Goal: Information Seeking & Learning: Learn about a topic

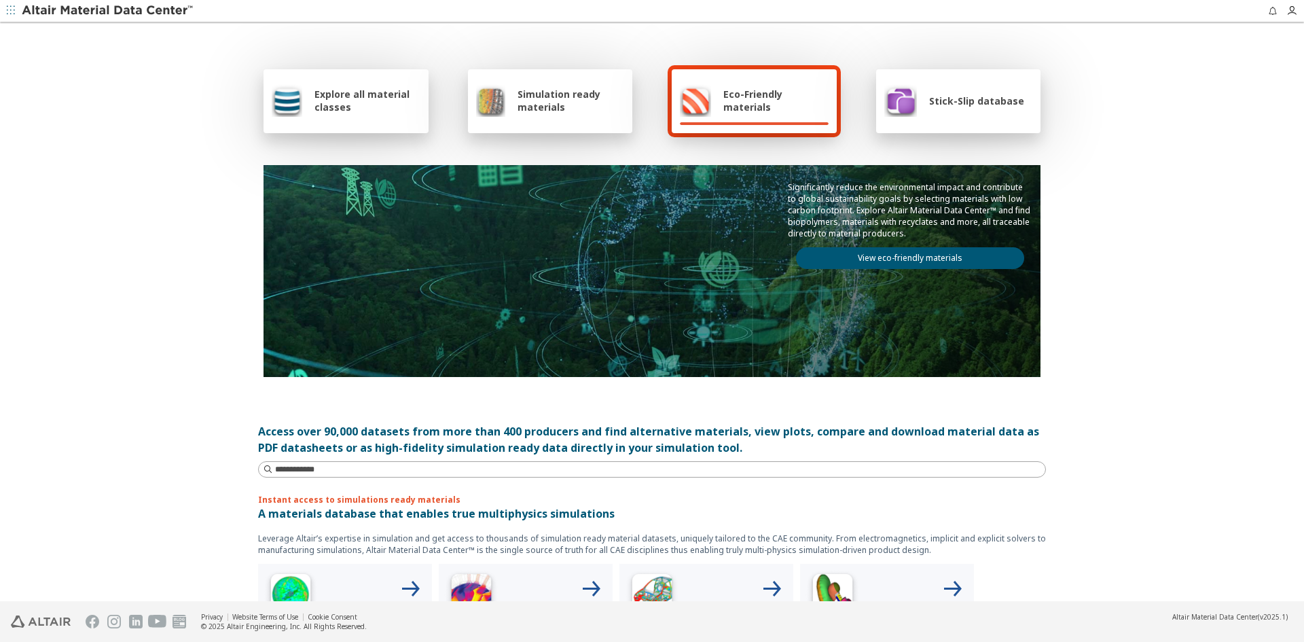
click at [552, 105] on span "Simulation ready materials" at bounding box center [571, 101] width 107 height 26
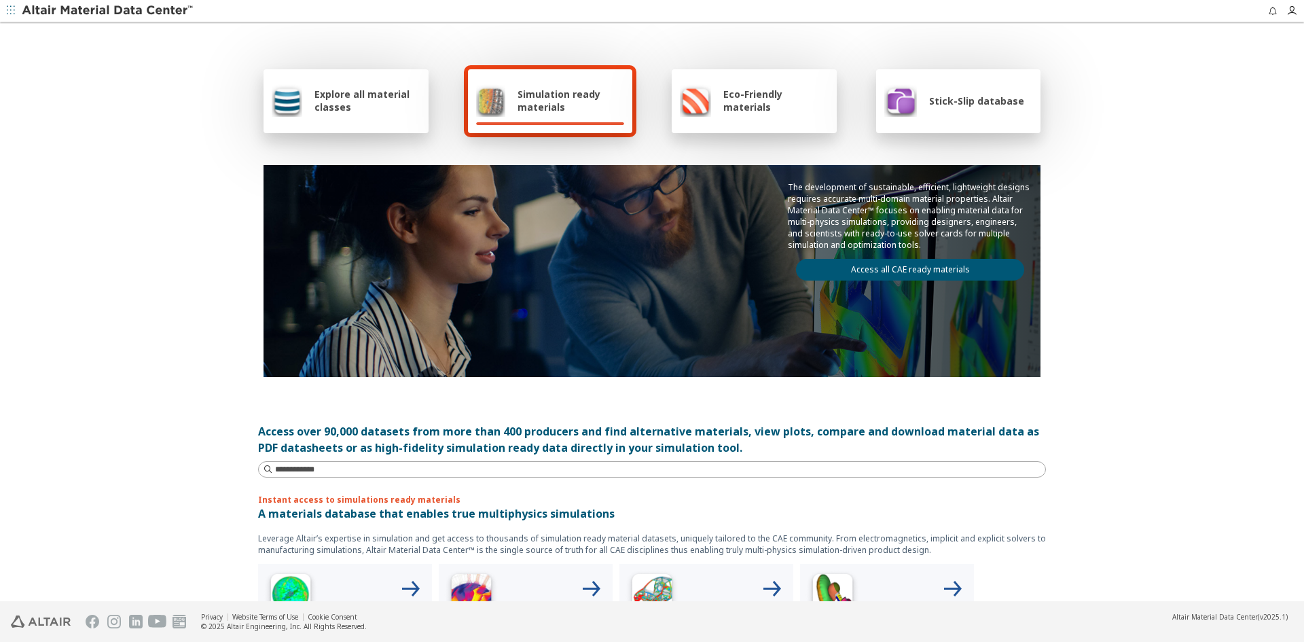
click at [538, 107] on span "Simulation ready materials" at bounding box center [571, 101] width 107 height 26
click at [336, 106] on span "Explore all material classes" at bounding box center [368, 101] width 106 height 26
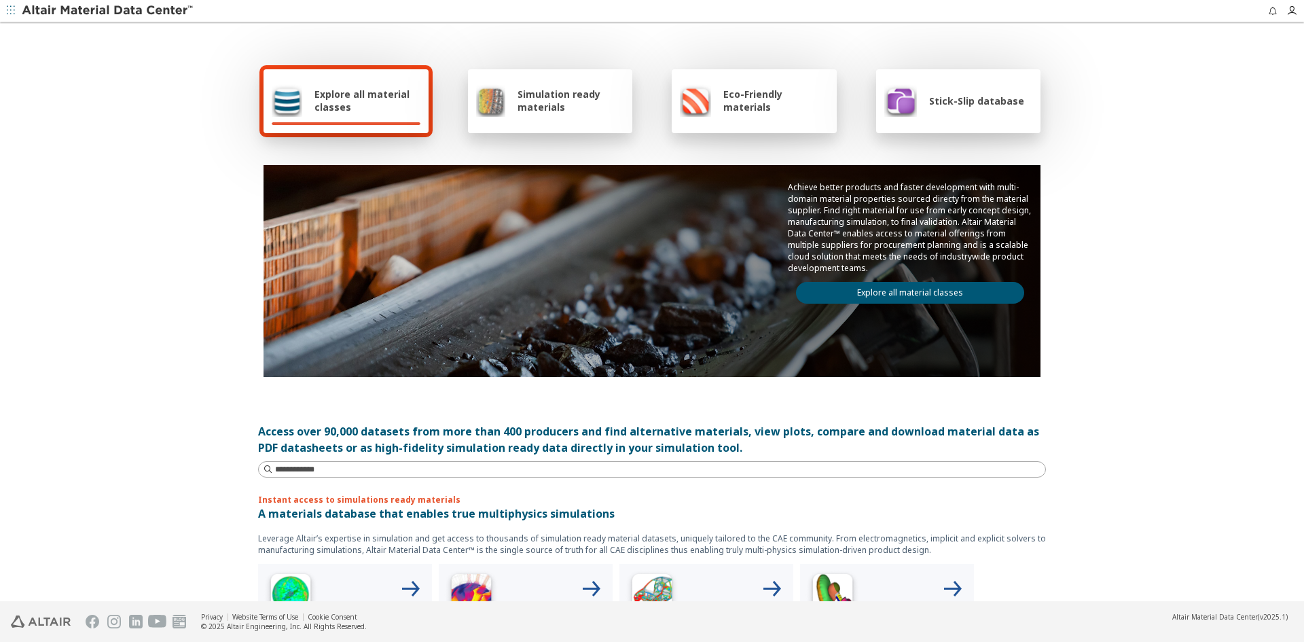
drag, startPoint x: 529, startPoint y: 105, endPoint x: 558, endPoint y: 121, distance: 33.1
click at [529, 105] on span "Simulation ready materials" at bounding box center [571, 101] width 107 height 26
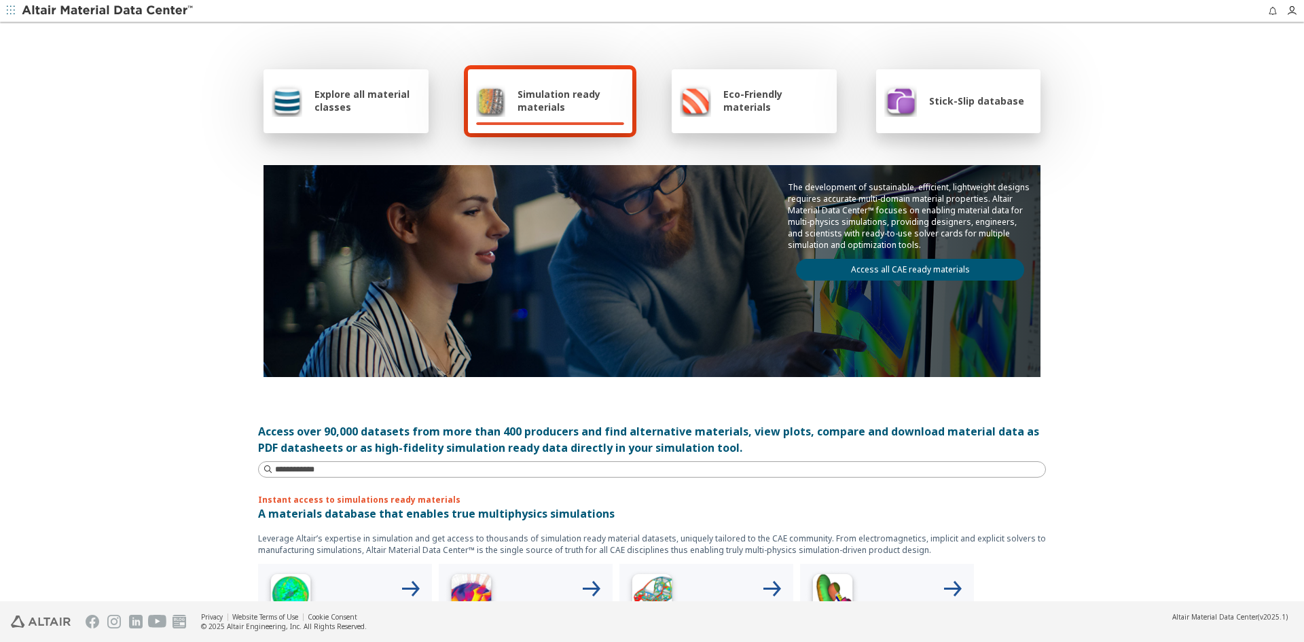
click at [885, 266] on link "Access all CAE ready materials" at bounding box center [910, 270] width 228 height 22
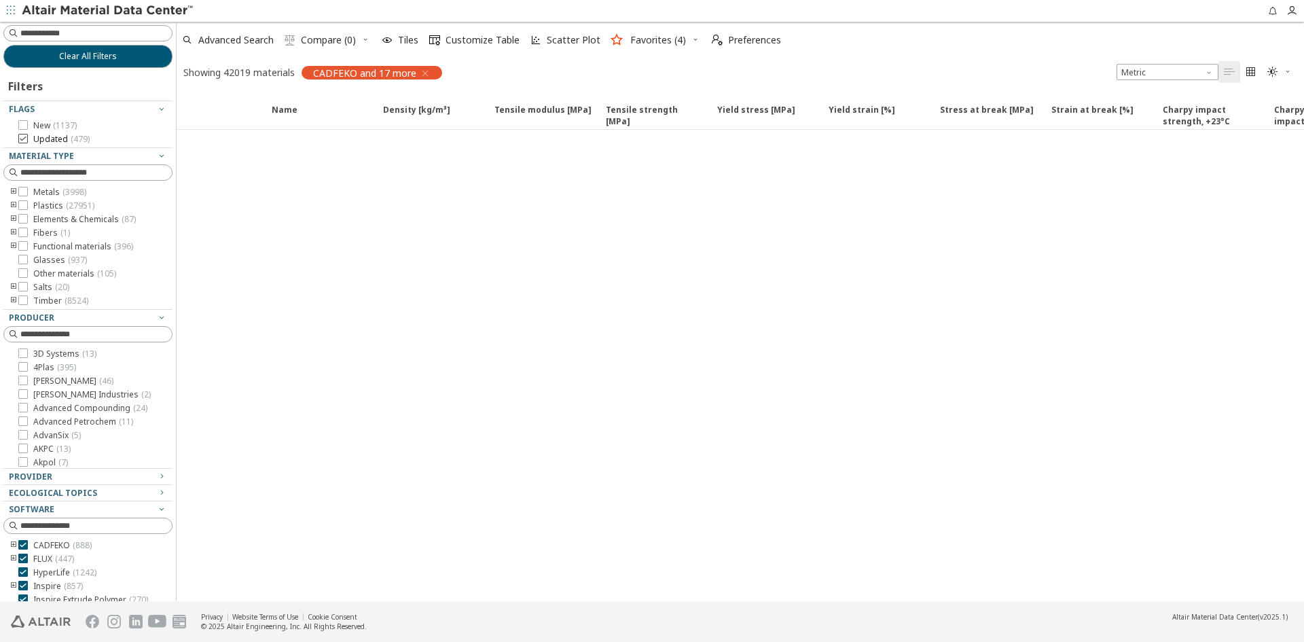
click at [52, 139] on span "Updated ( 479 )" at bounding box center [61, 139] width 56 height 11
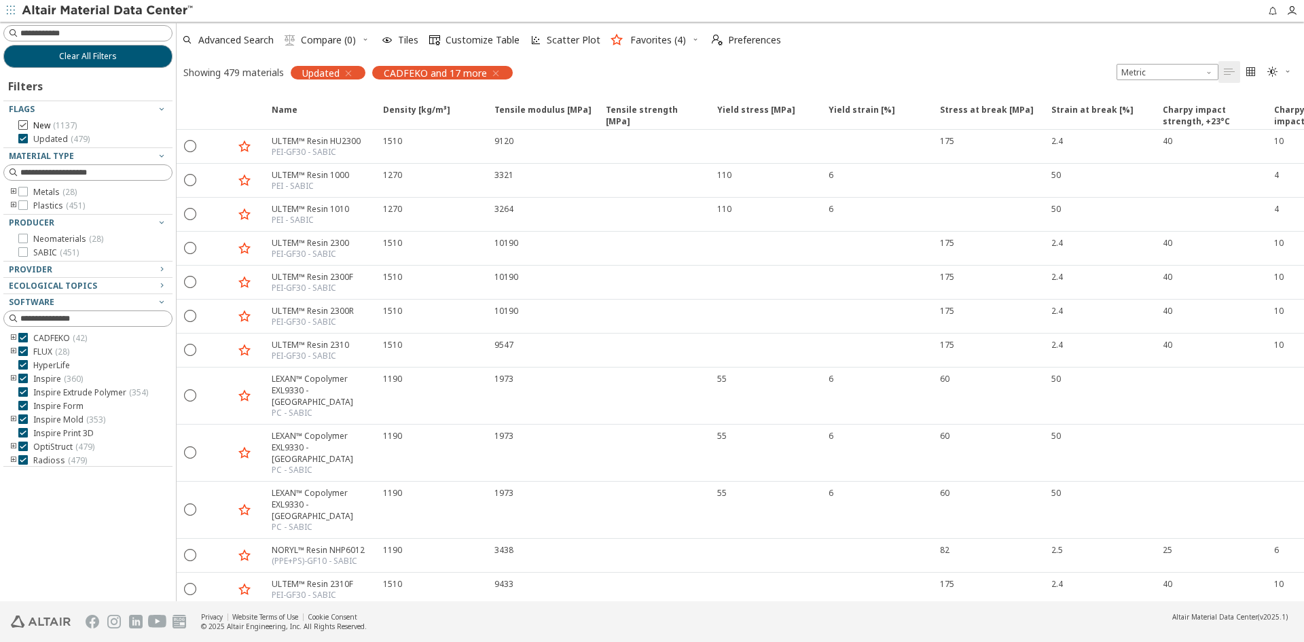
click at [26, 124] on icon at bounding box center [23, 125] width 10 height 10
click at [240, 36] on span "Advanced Search" at bounding box center [235, 40] width 75 height 10
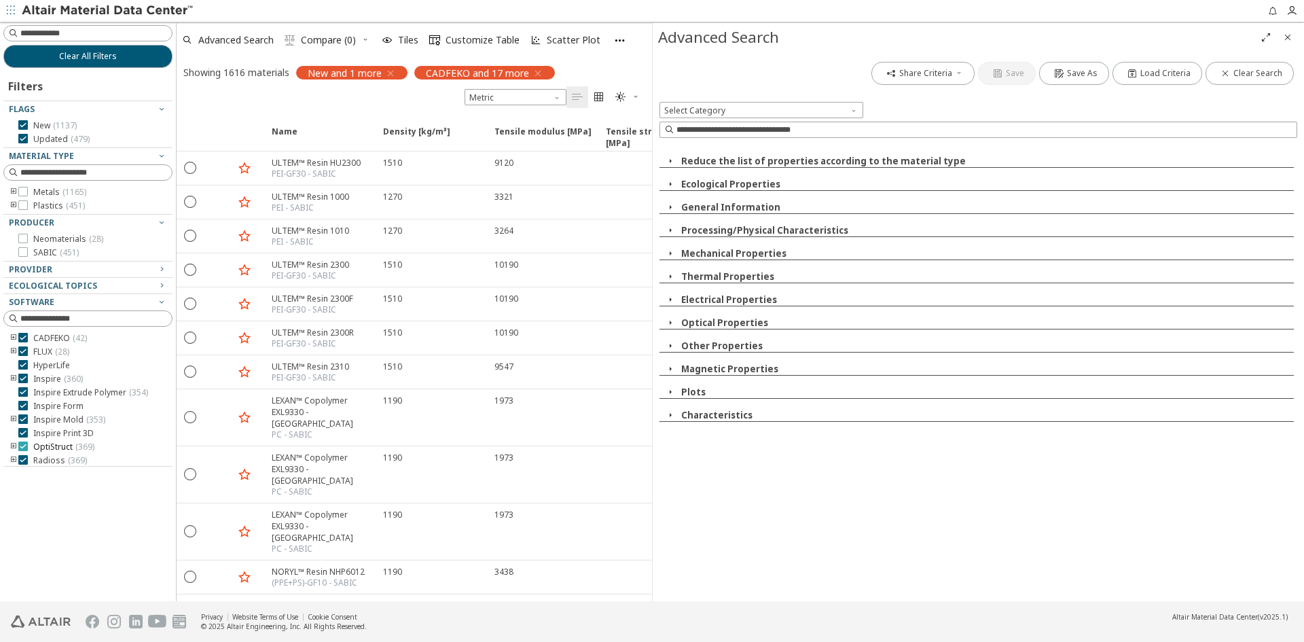
click at [22, 446] on icon at bounding box center [23, 447] width 10 height 10
click at [24, 336] on icon at bounding box center [23, 338] width 10 height 10
click at [21, 353] on icon at bounding box center [23, 351] width 10 height 10
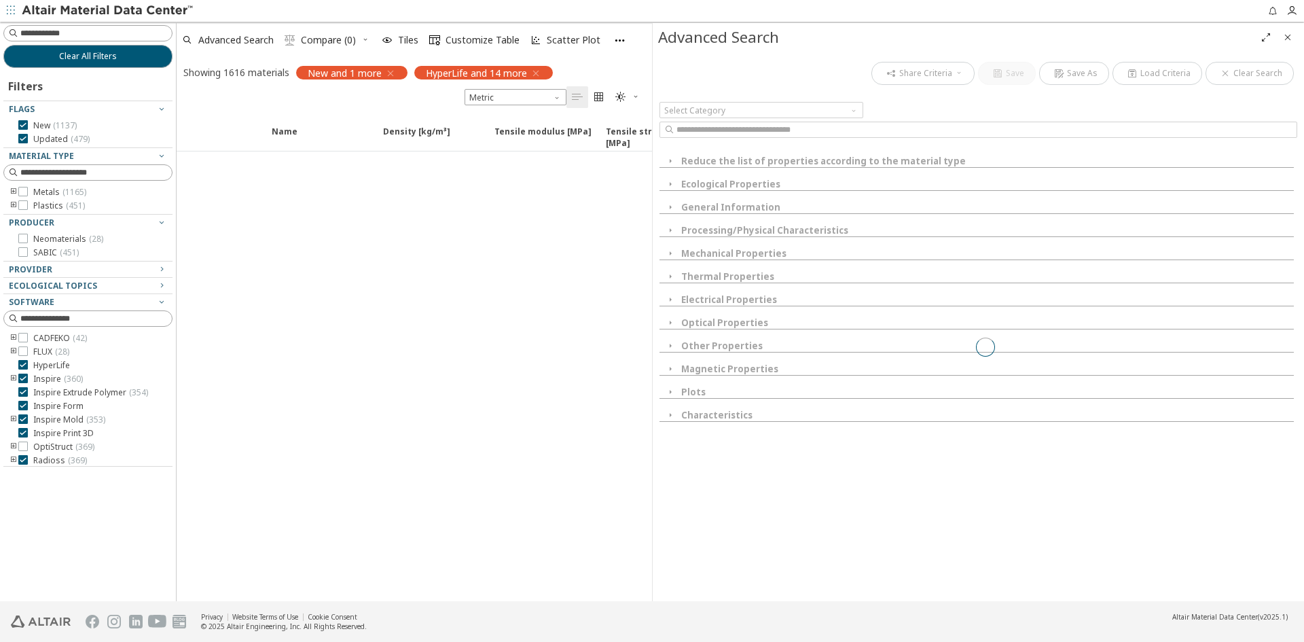
click at [23, 368] on icon at bounding box center [23, 365] width 10 height 10
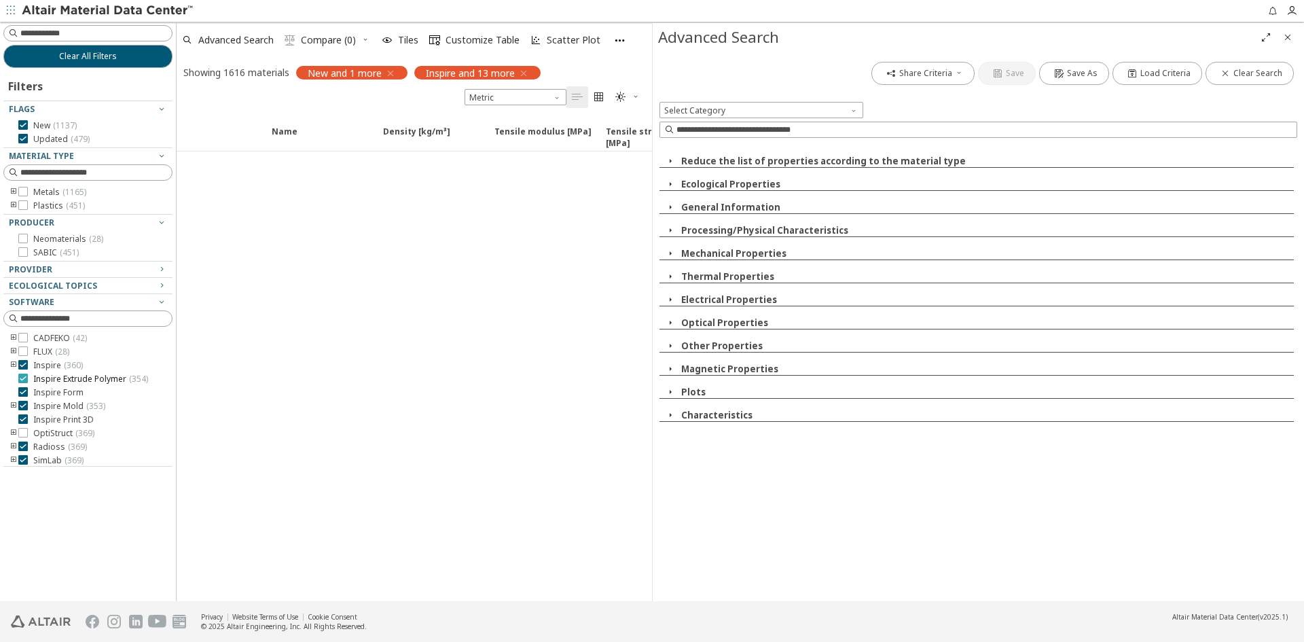
click at [21, 381] on icon at bounding box center [23, 379] width 10 height 10
click at [17, 364] on icon "toogle group" at bounding box center [14, 365] width 10 height 11
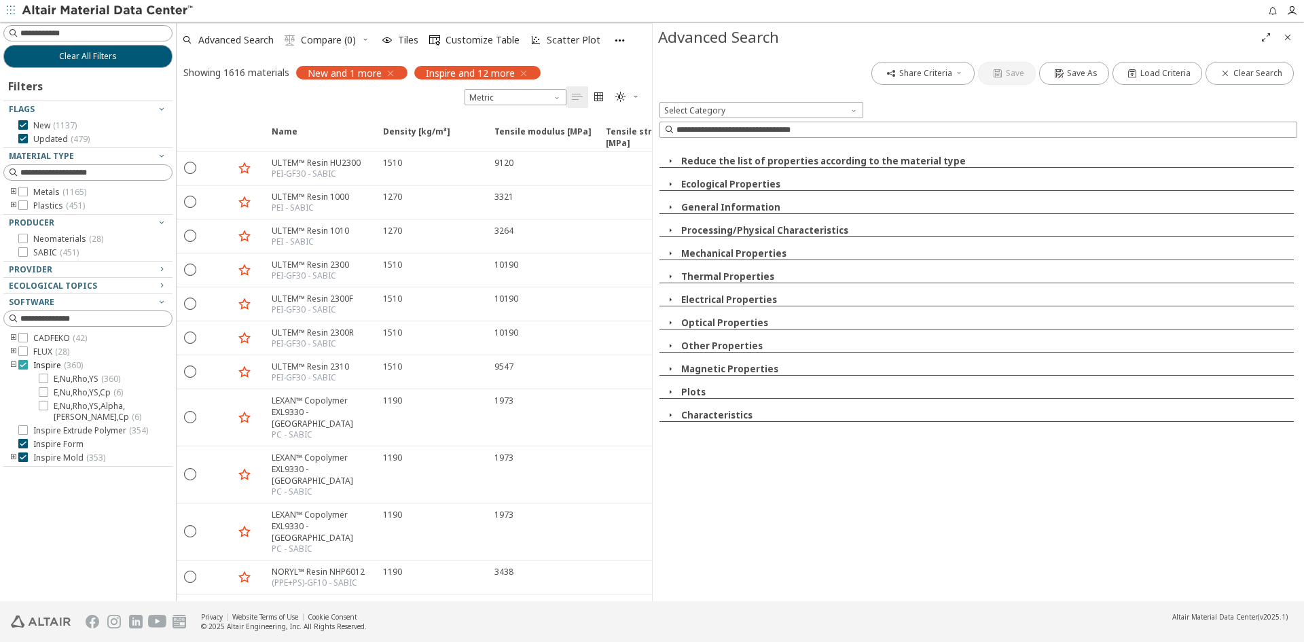
click at [21, 364] on icon at bounding box center [23, 365] width 10 height 10
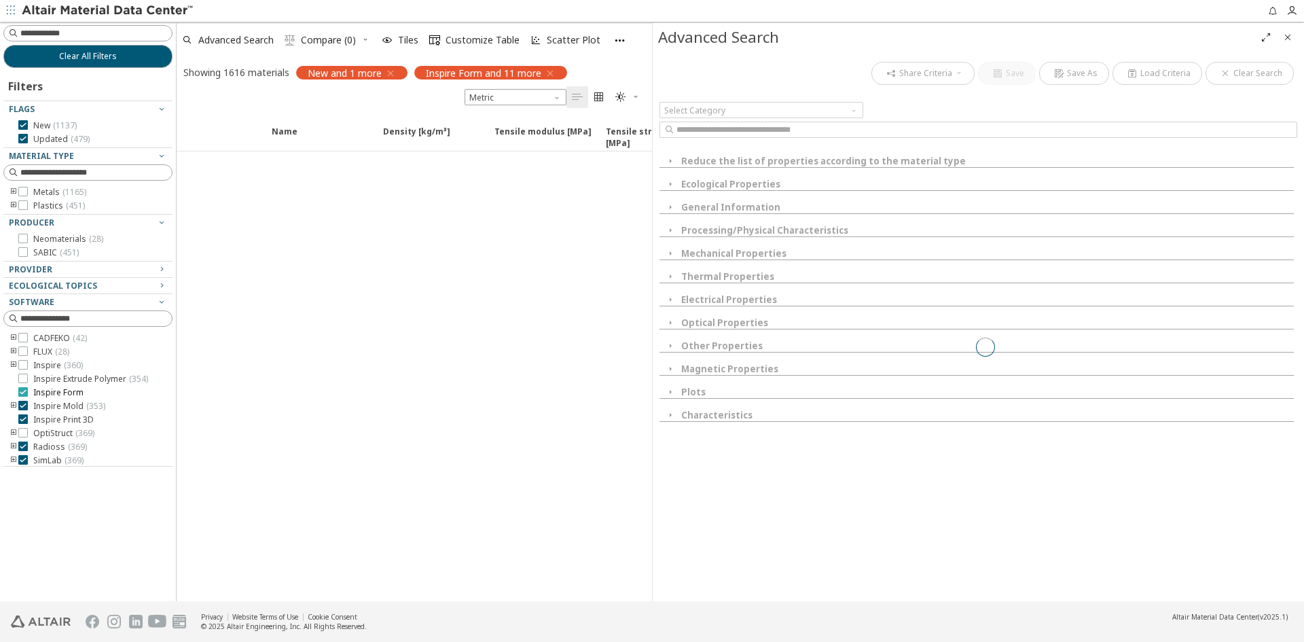
click at [23, 396] on div at bounding box center [23, 392] width 10 height 10
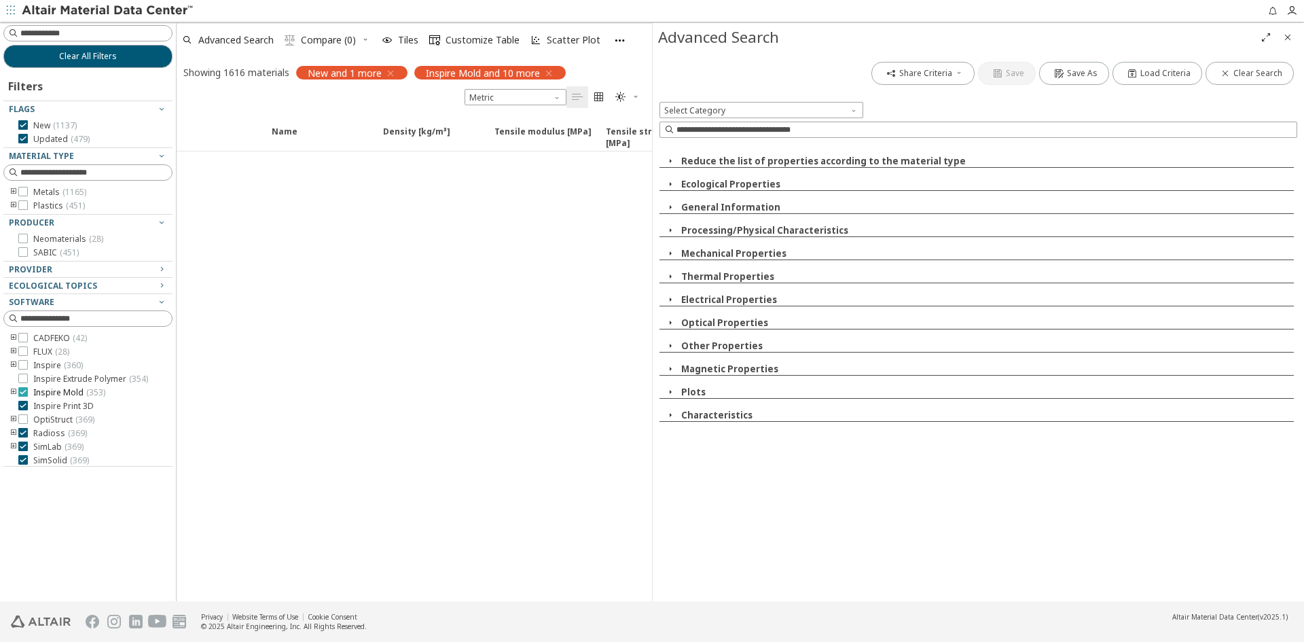
click at [24, 395] on icon at bounding box center [23, 392] width 10 height 10
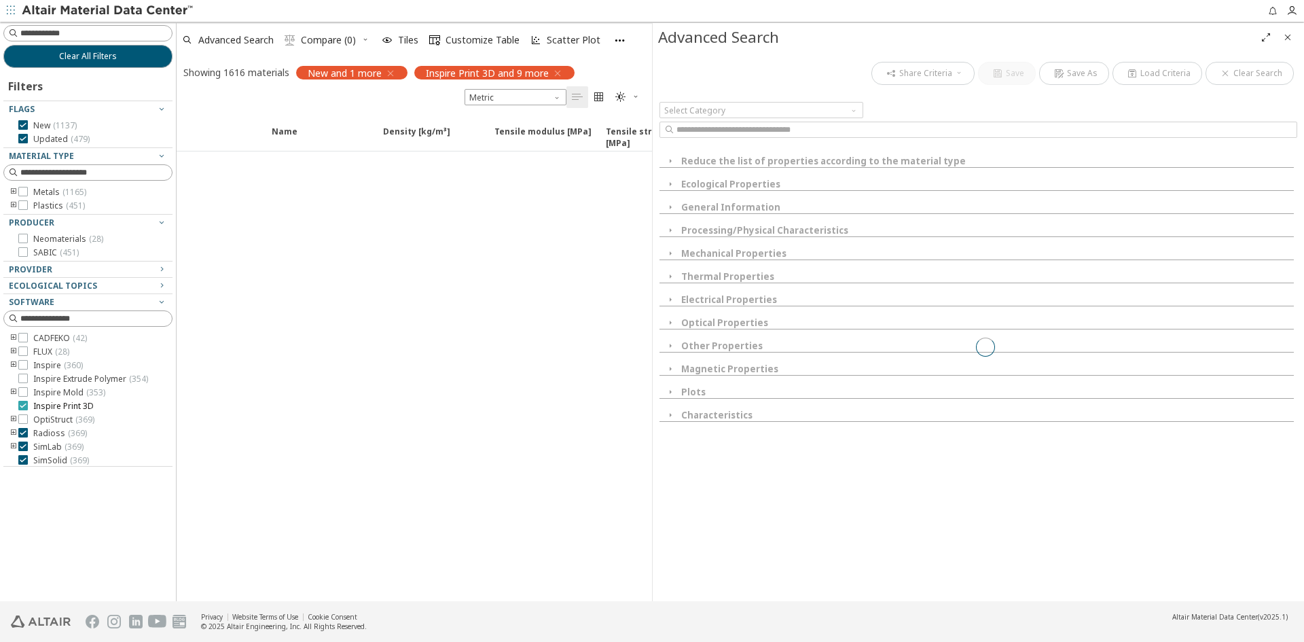
click at [23, 402] on icon at bounding box center [23, 406] width 10 height 10
click at [23, 420] on icon at bounding box center [23, 419] width 10 height 10
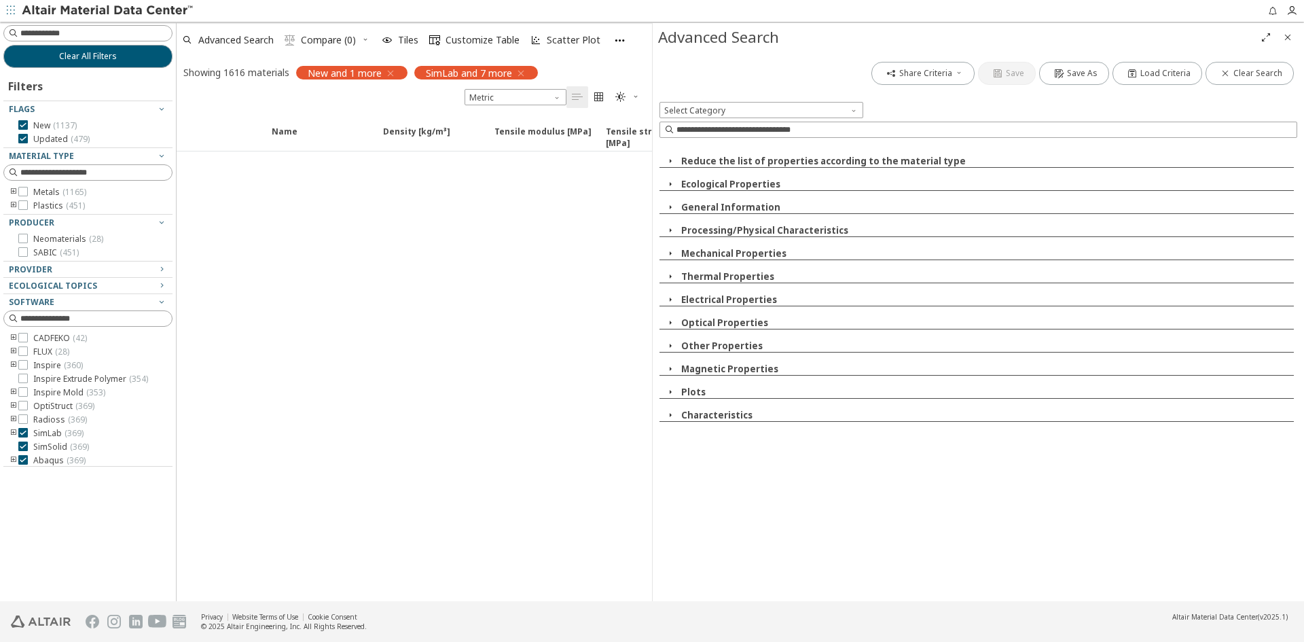
click at [22, 433] on icon at bounding box center [23, 433] width 10 height 10
click at [22, 447] on icon at bounding box center [23, 447] width 10 height 10
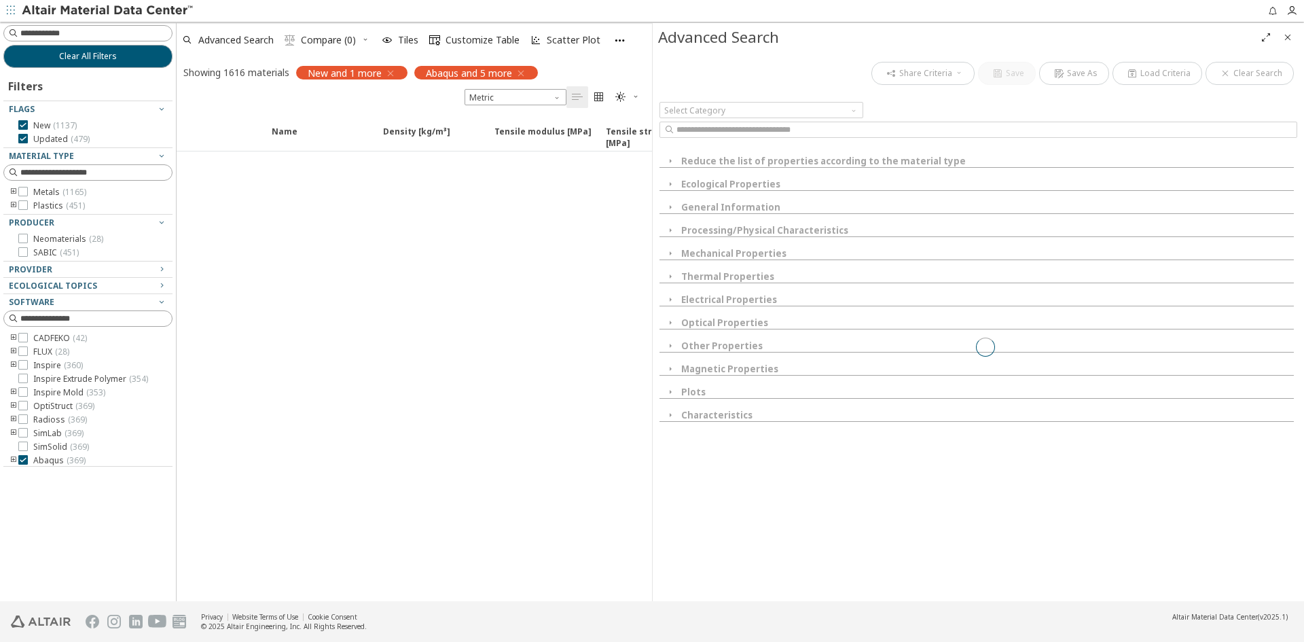
click at [26, 459] on div at bounding box center [84, 462] width 162 height 7
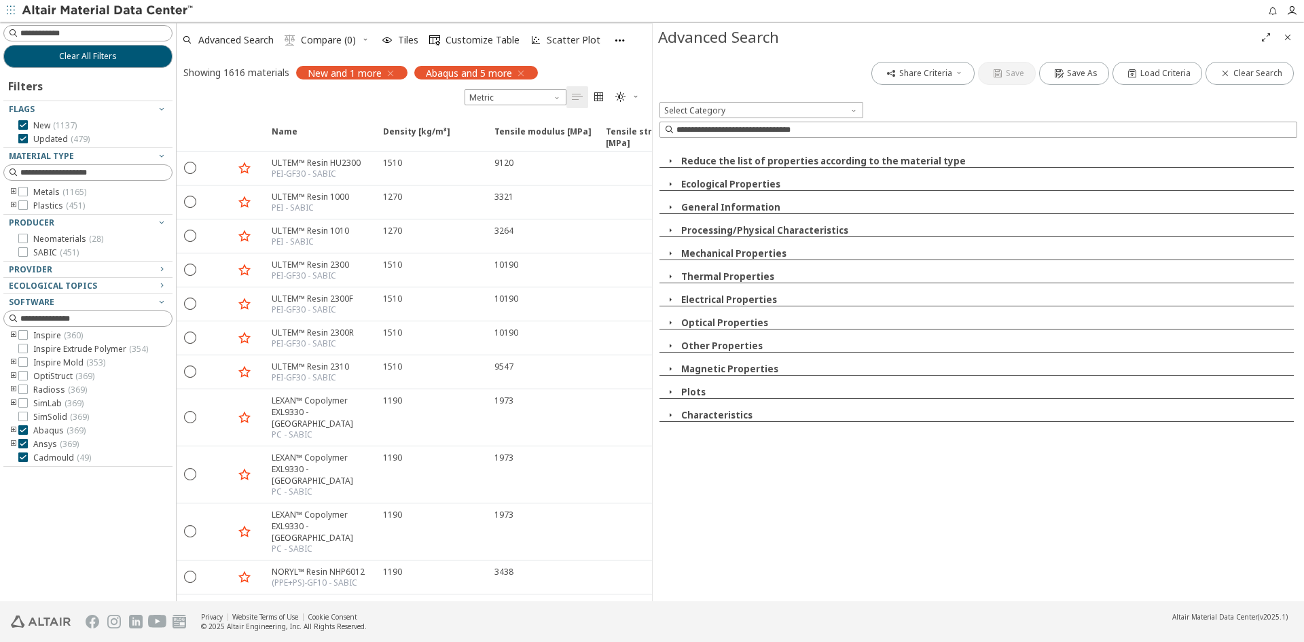
scroll to position [71, 0]
drag, startPoint x: 154, startPoint y: 424, endPoint x: 156, endPoint y: 467, distance: 43.5
click at [156, 467] on div "Clear All Filters Filters Flags New ( 1137 ) Updated ( 479 ) Material Type Meta…" at bounding box center [88, 312] width 176 height 580
click at [22, 390] on icon at bounding box center [23, 390] width 10 height 10
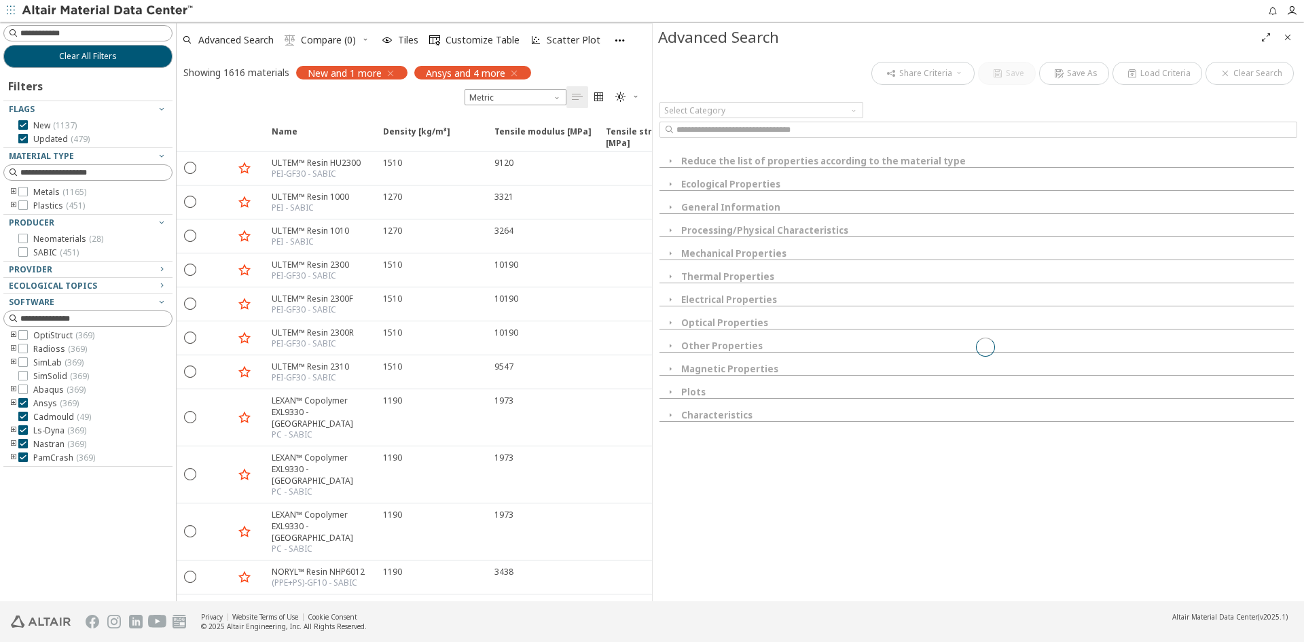
click at [22, 403] on icon at bounding box center [23, 403] width 10 height 10
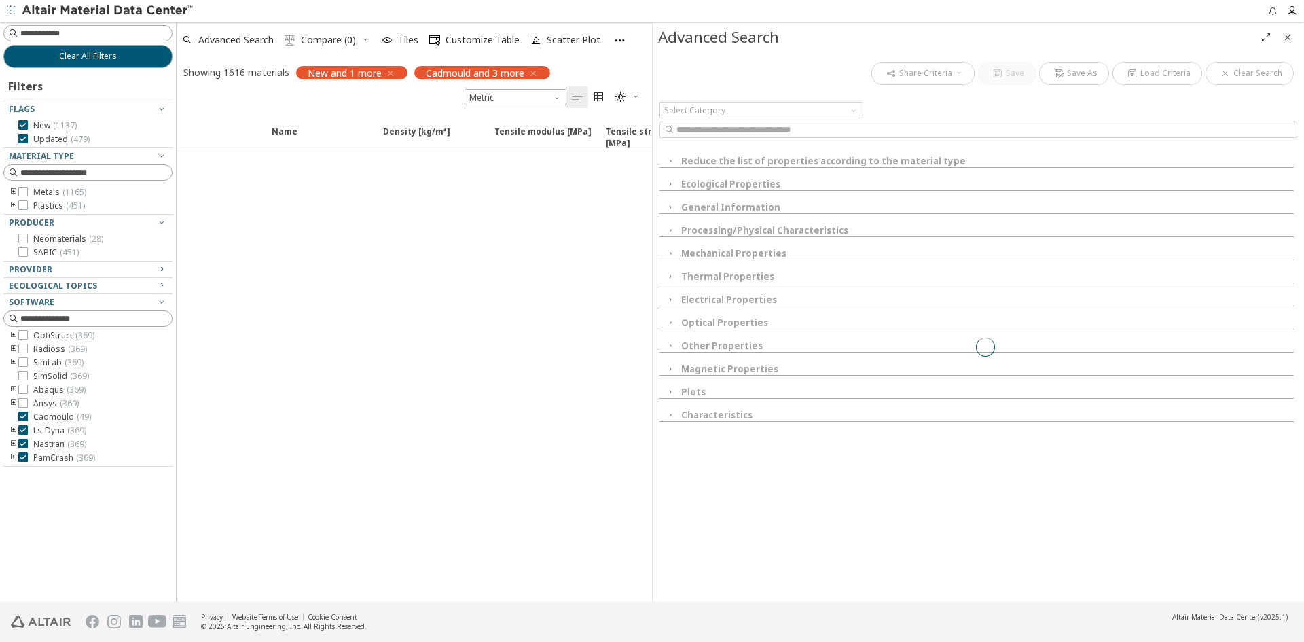
click at [21, 417] on icon at bounding box center [23, 417] width 10 height 10
click at [22, 428] on icon at bounding box center [23, 430] width 10 height 10
click at [20, 444] on icon at bounding box center [23, 444] width 10 height 10
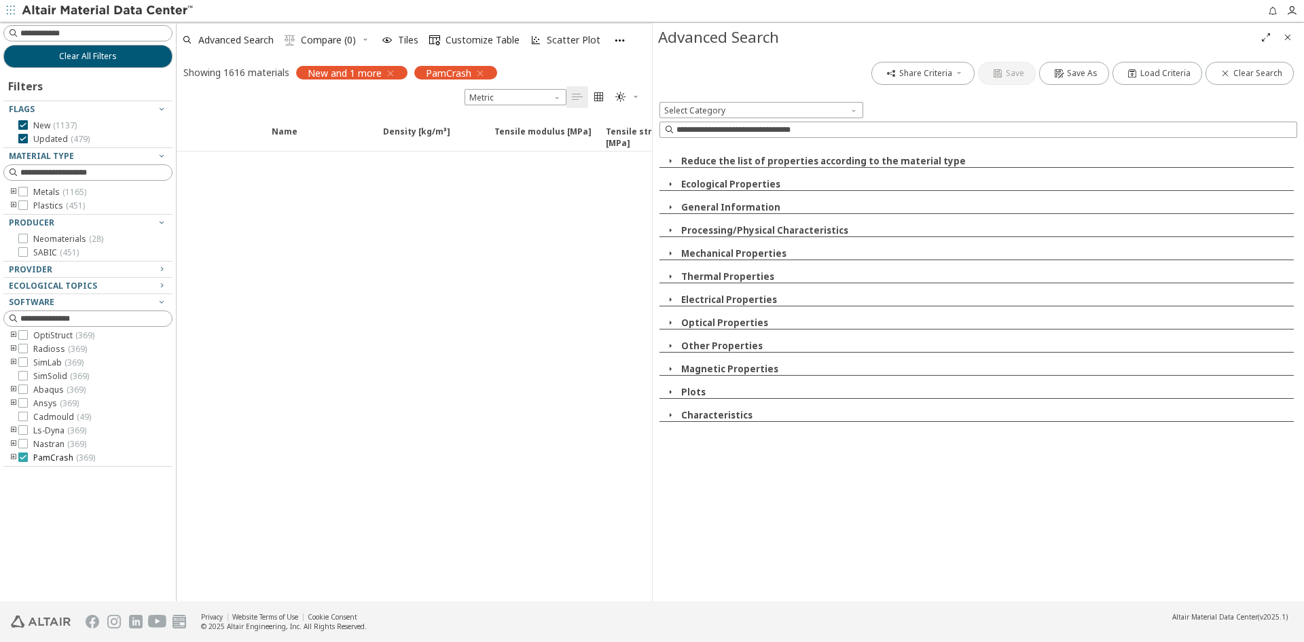
click at [20, 455] on icon at bounding box center [23, 457] width 10 height 10
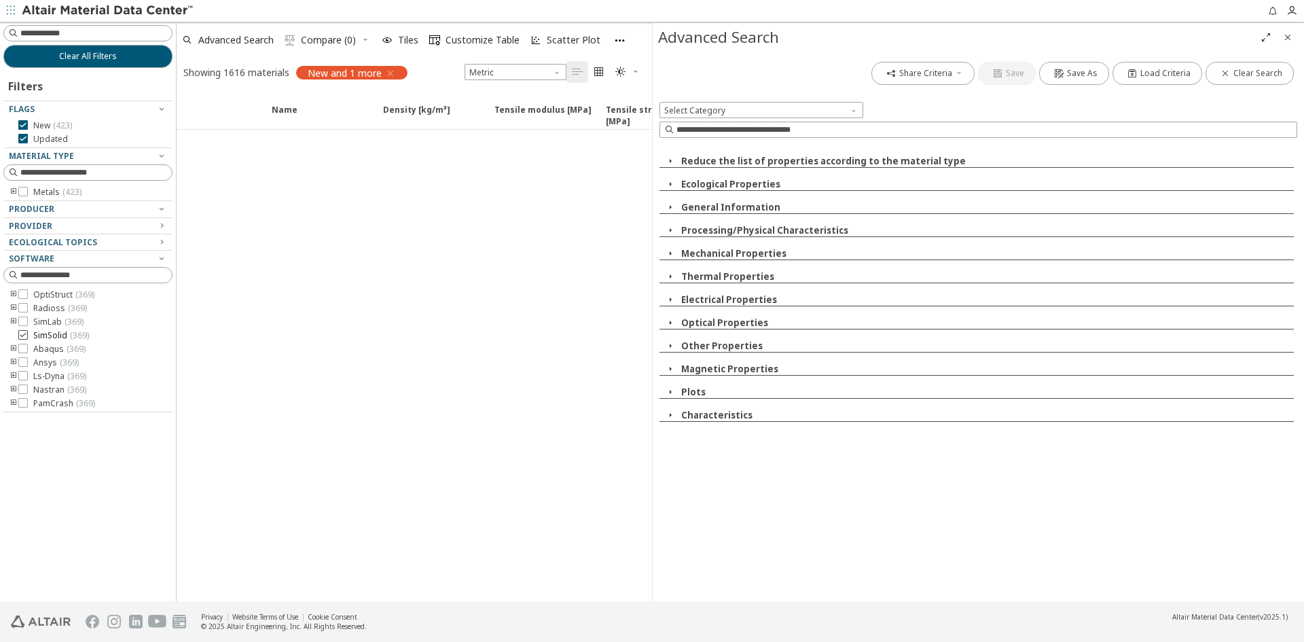
click at [22, 336] on icon at bounding box center [23, 335] width 10 height 10
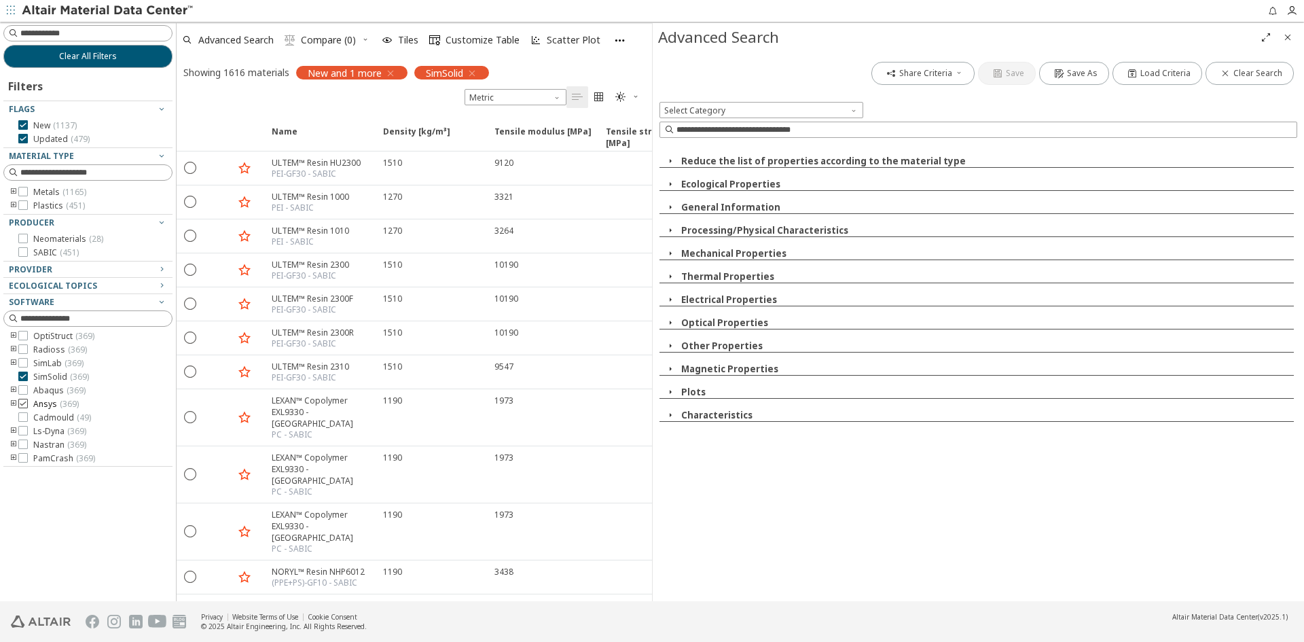
scroll to position [71, 0]
click at [23, 375] on icon at bounding box center [23, 376] width 10 height 10
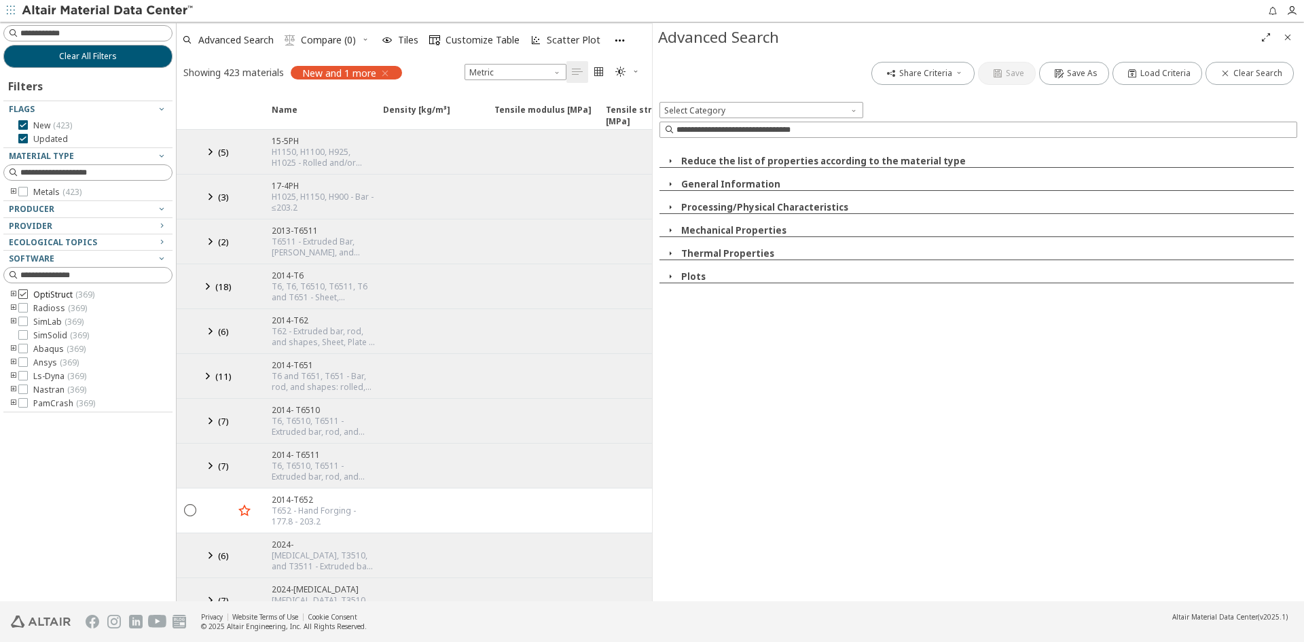
click at [21, 296] on icon at bounding box center [23, 294] width 10 height 10
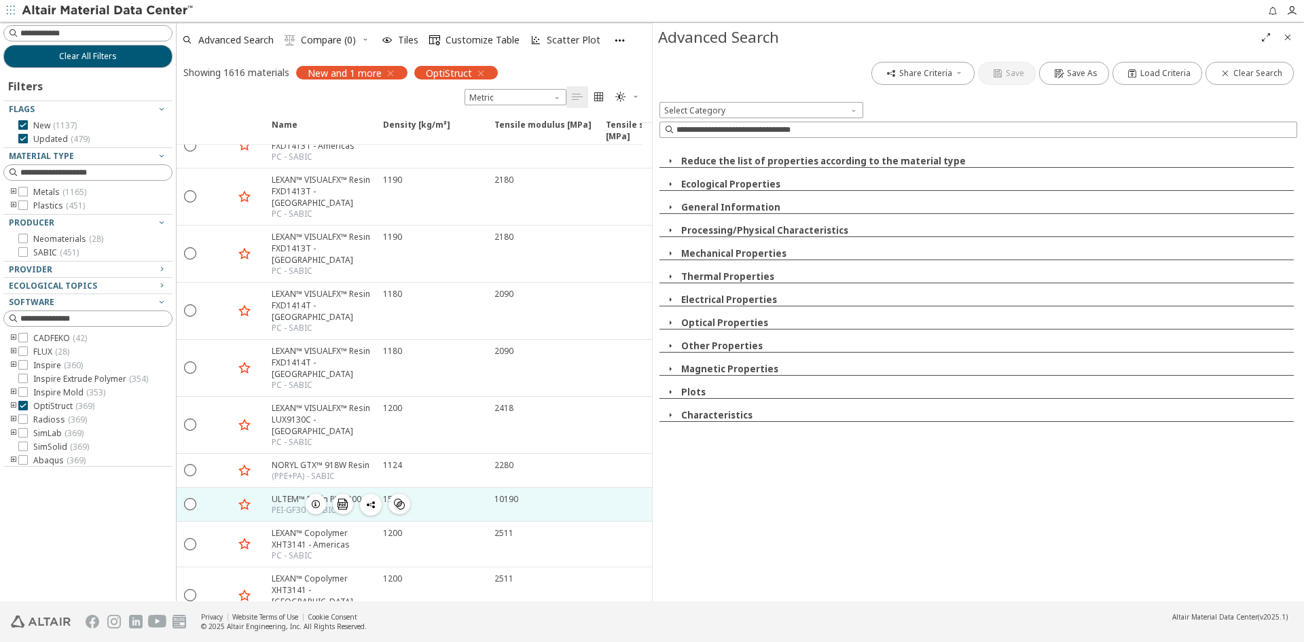
scroll to position [3156, 0]
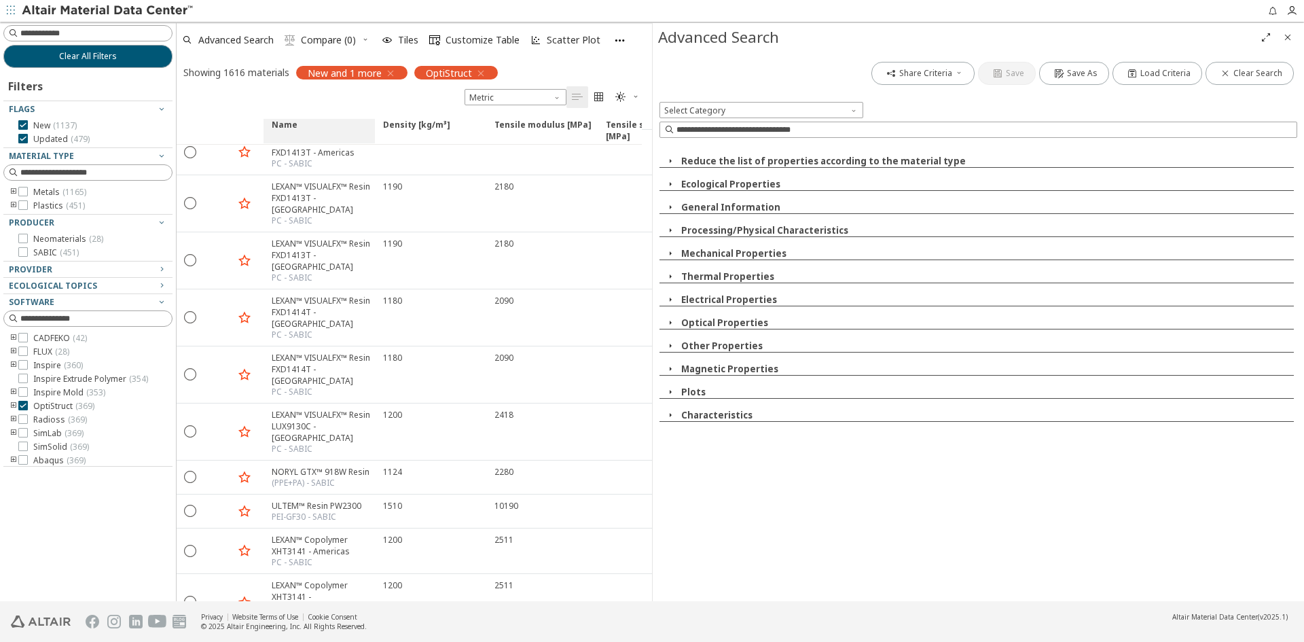
click at [277, 122] on span "Name" at bounding box center [285, 131] width 26 height 24
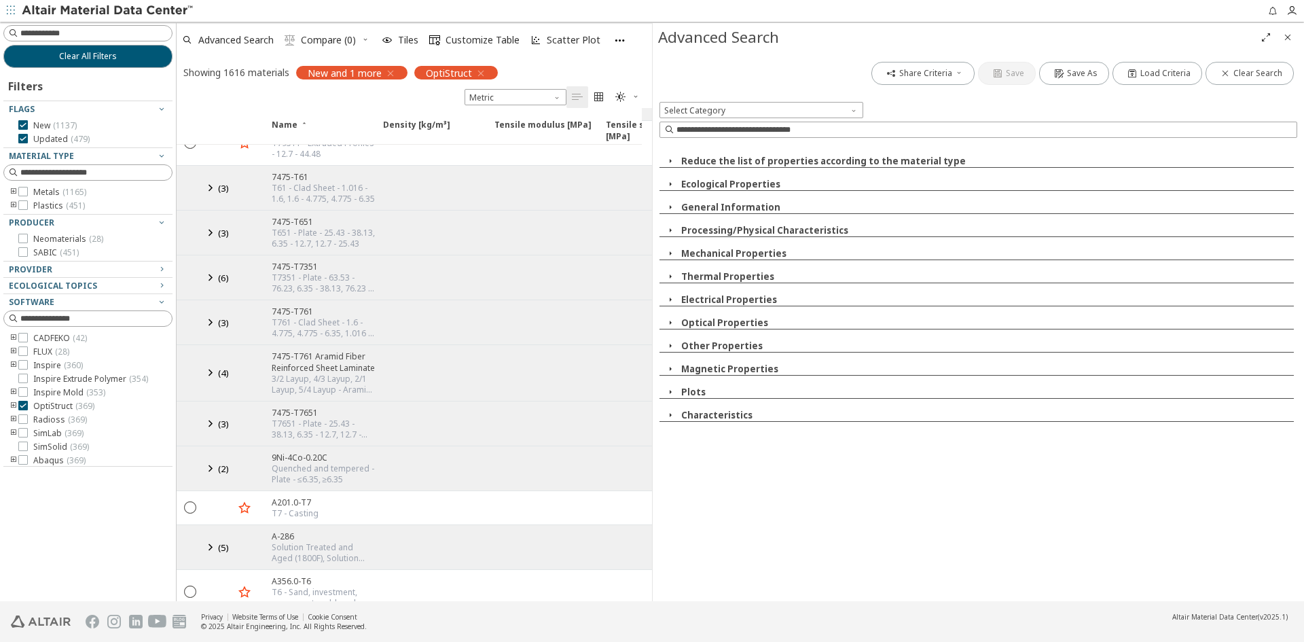
scroll to position [7523, 0]
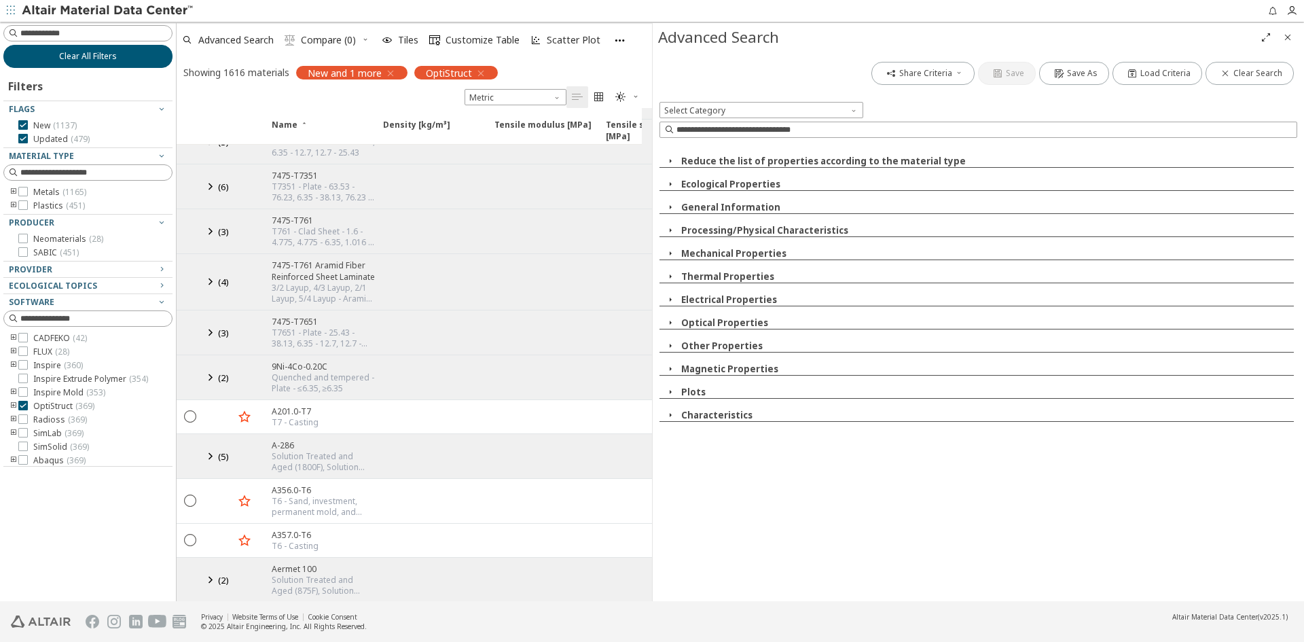
click at [86, 56] on span "Clear All Filters" at bounding box center [88, 56] width 58 height 11
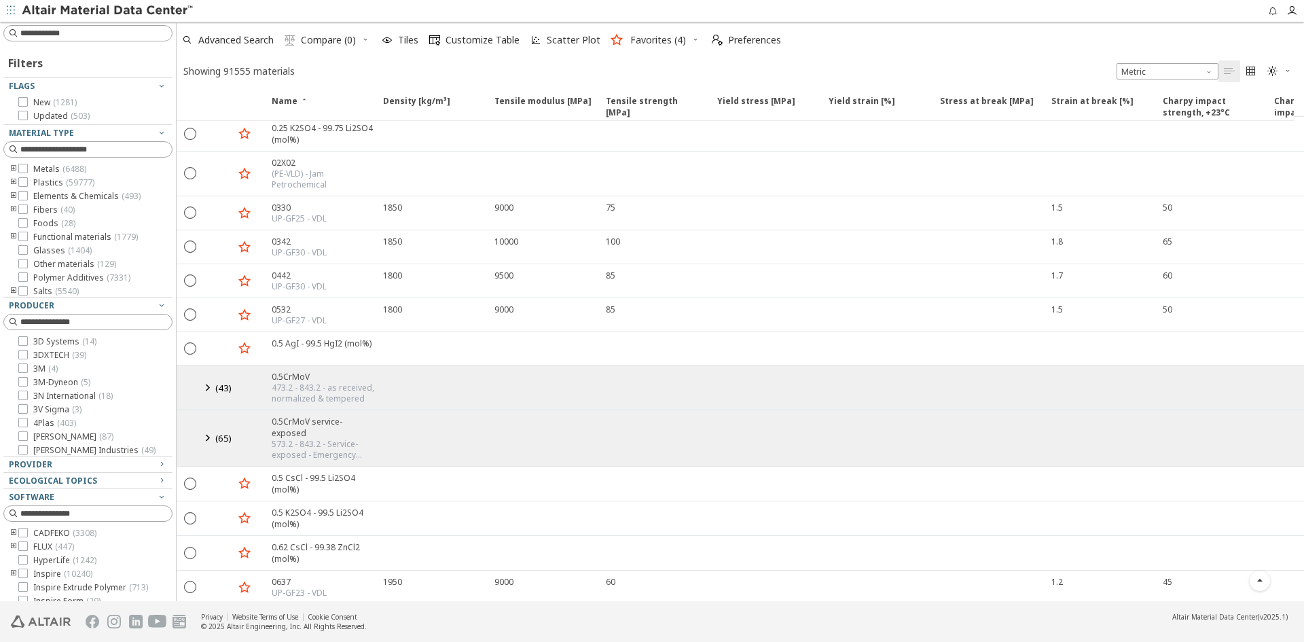
scroll to position [541, 0]
click at [28, 166] on label "Metals ( 6488 )" at bounding box center [52, 169] width 68 height 11
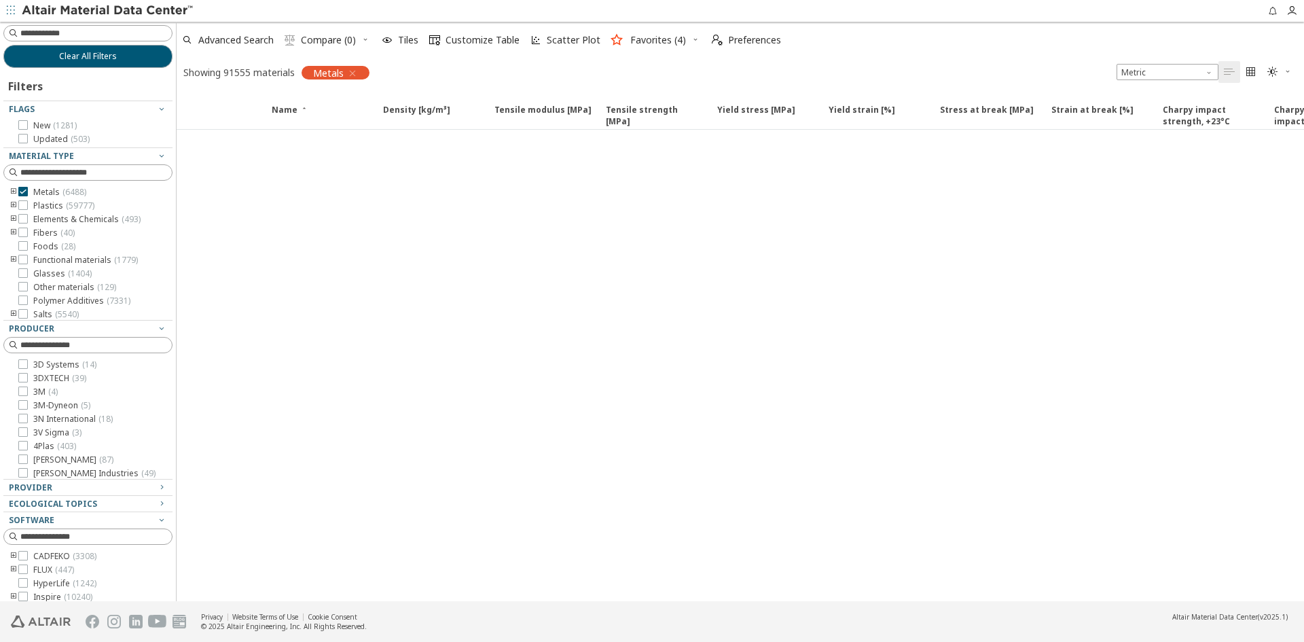
click at [14, 192] on icon "toogle group" at bounding box center [14, 192] width 10 height 11
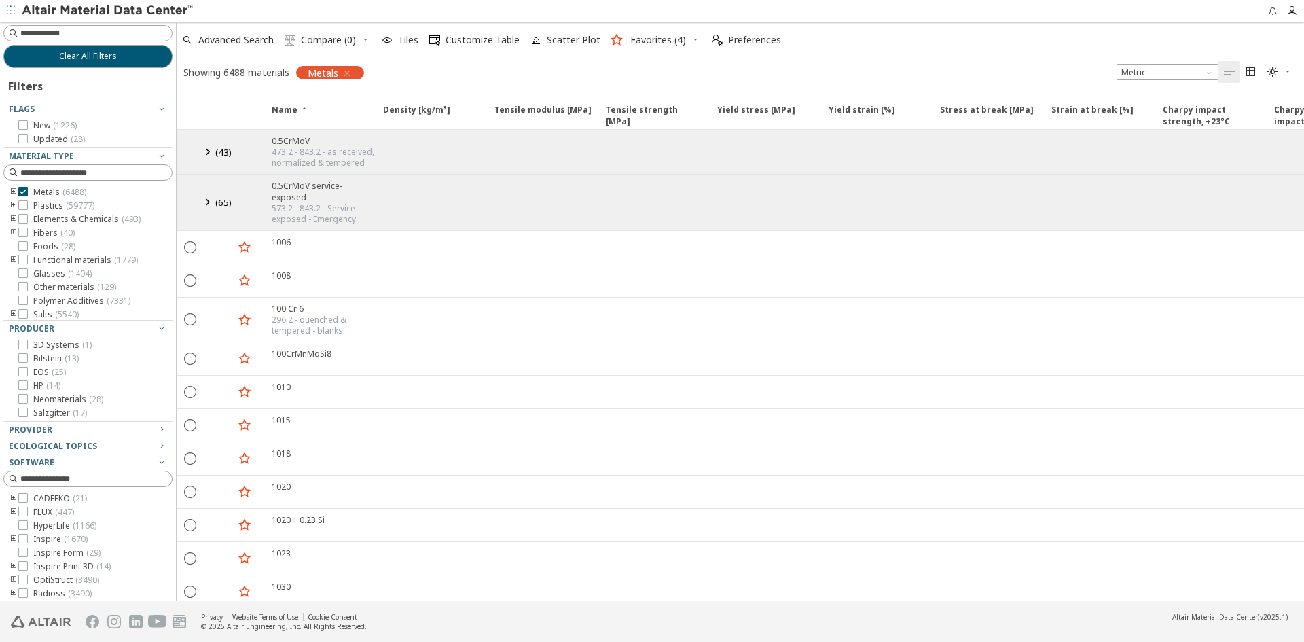
click at [15, 192] on icon "toogle group" at bounding box center [14, 192] width 10 height 11
click at [42, 291] on icon at bounding box center [44, 292] width 10 height 10
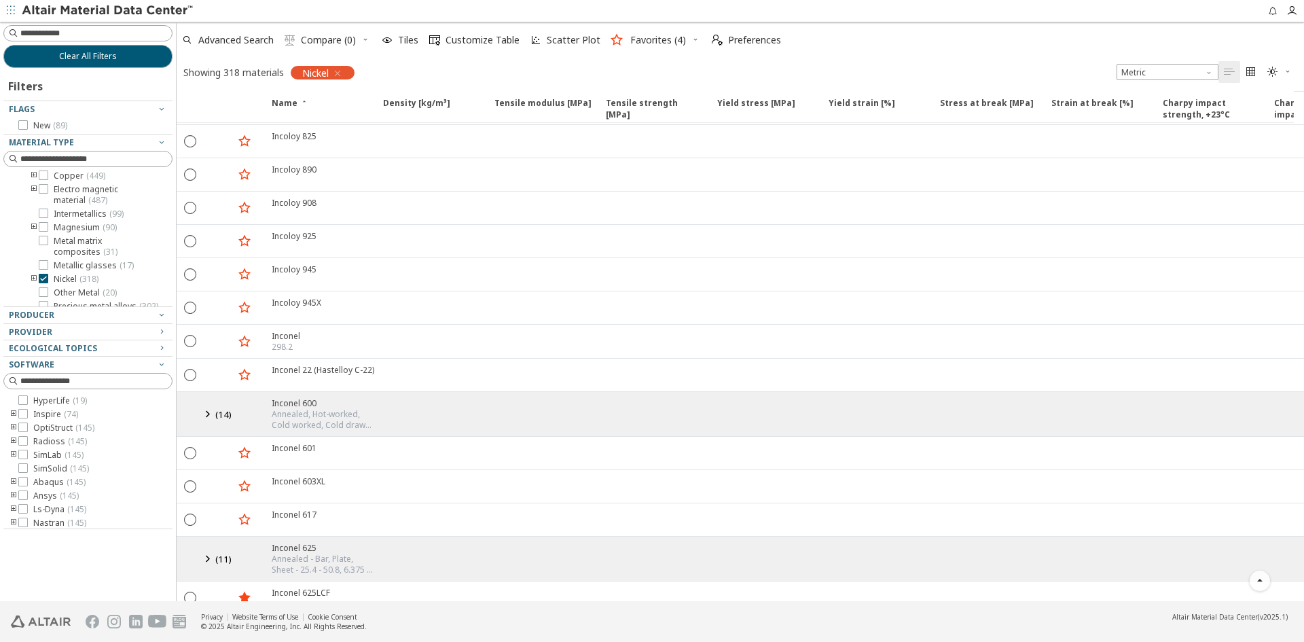
scroll to position [2932, 0]
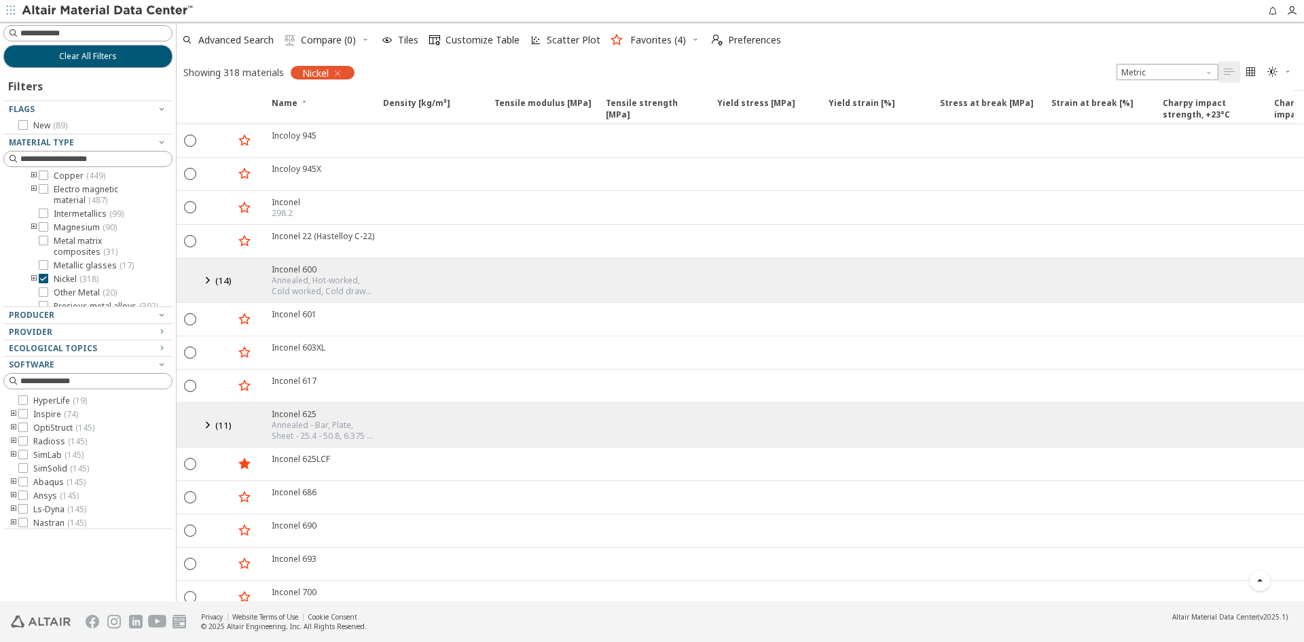
click at [210, 424] on icon at bounding box center [207, 424] width 16 height 17
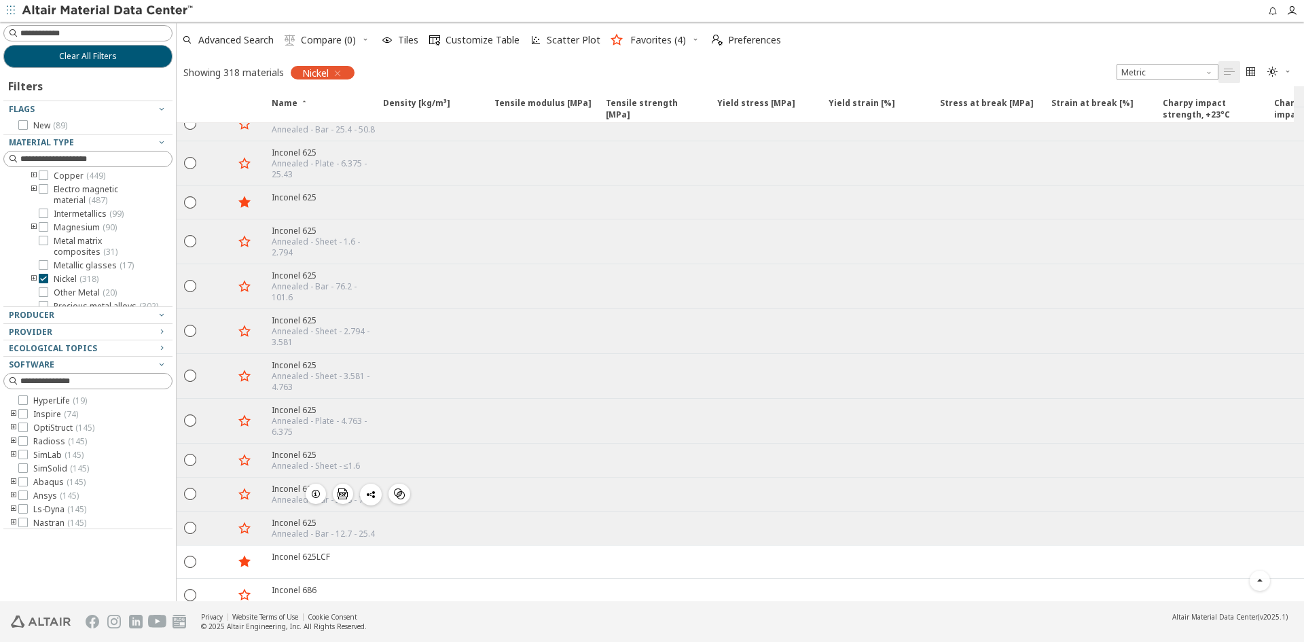
scroll to position [3271, 0]
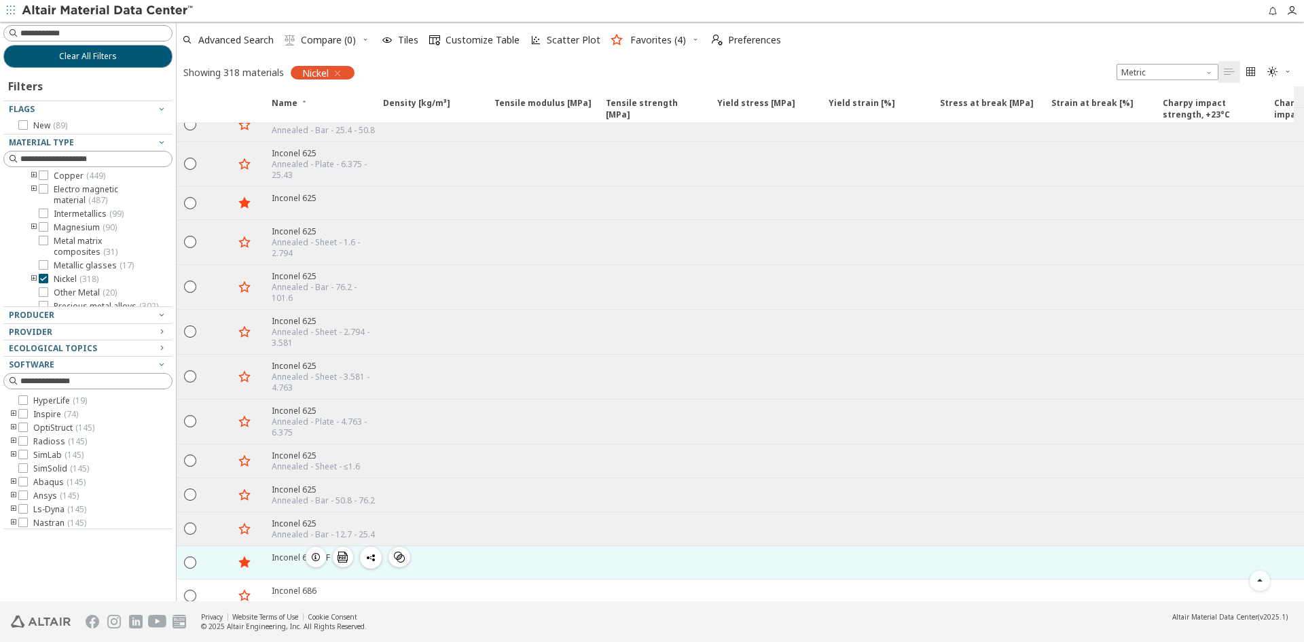
click at [293, 555] on div "Inconel 625LCF" at bounding box center [301, 558] width 58 height 12
click at [287, 556] on div "Inconel 625LCF" at bounding box center [301, 558] width 58 height 12
click at [286, 556] on div "Inconel 625LCF" at bounding box center [301, 558] width 58 height 12
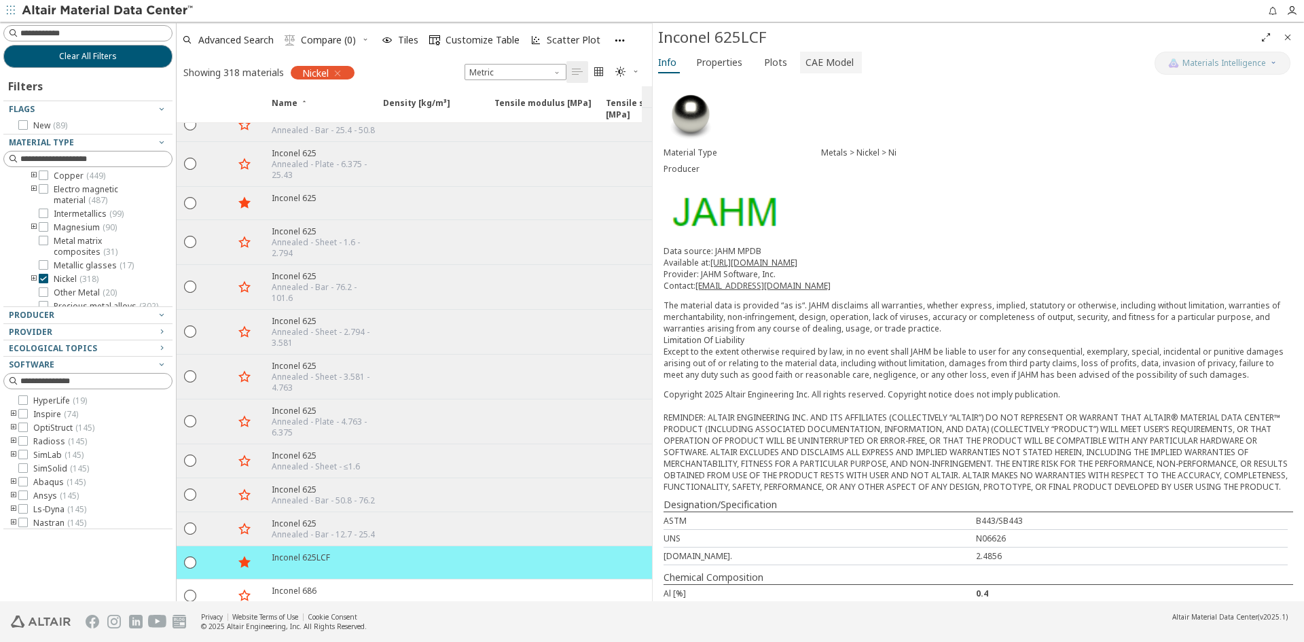
click at [834, 63] on span "CAE Model" at bounding box center [830, 63] width 48 height 22
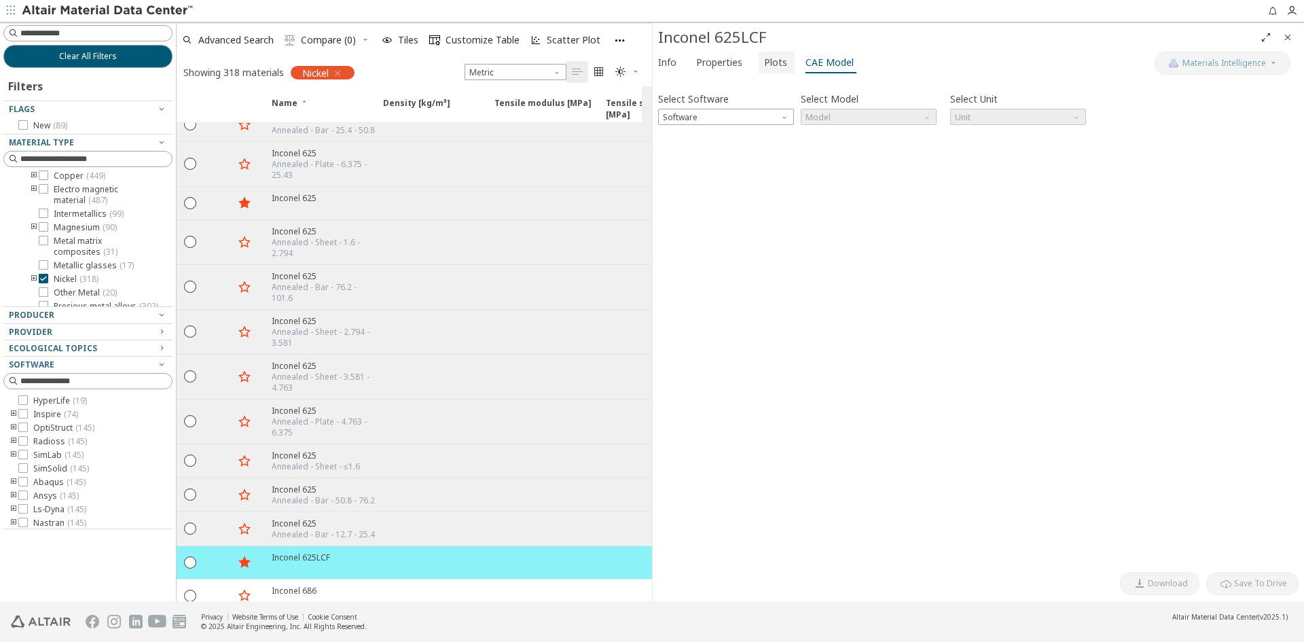
click at [770, 63] on span "Plots" at bounding box center [775, 63] width 23 height 22
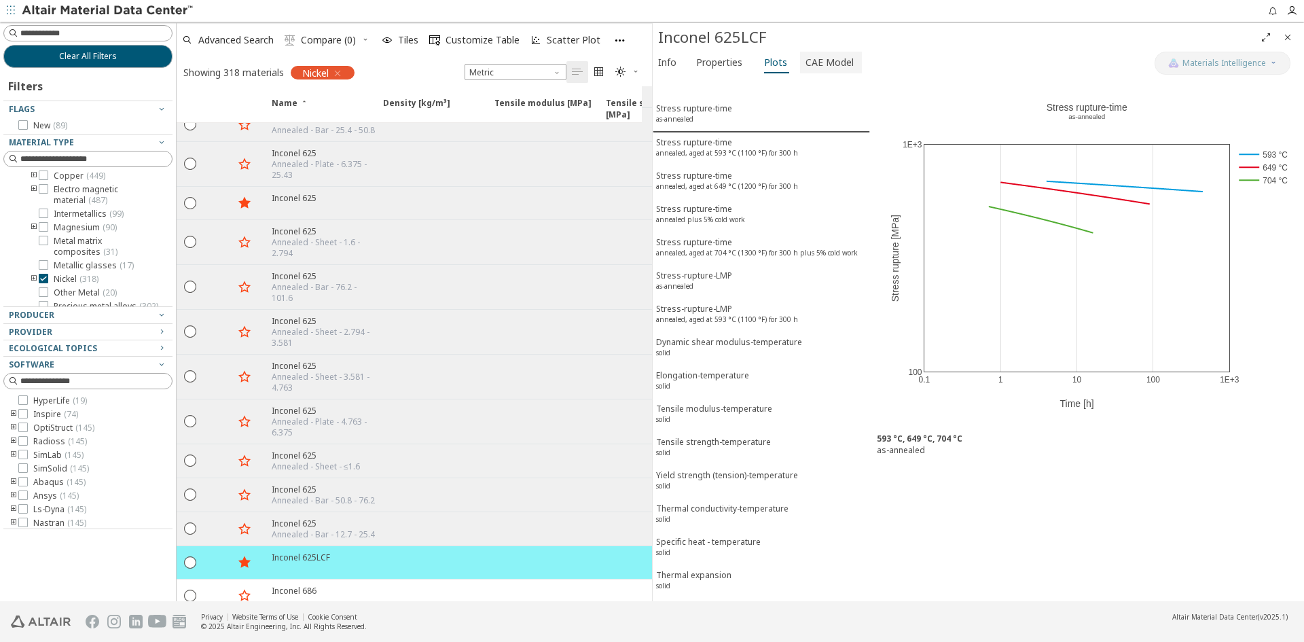
click at [840, 61] on span "CAE Model" at bounding box center [830, 63] width 48 height 22
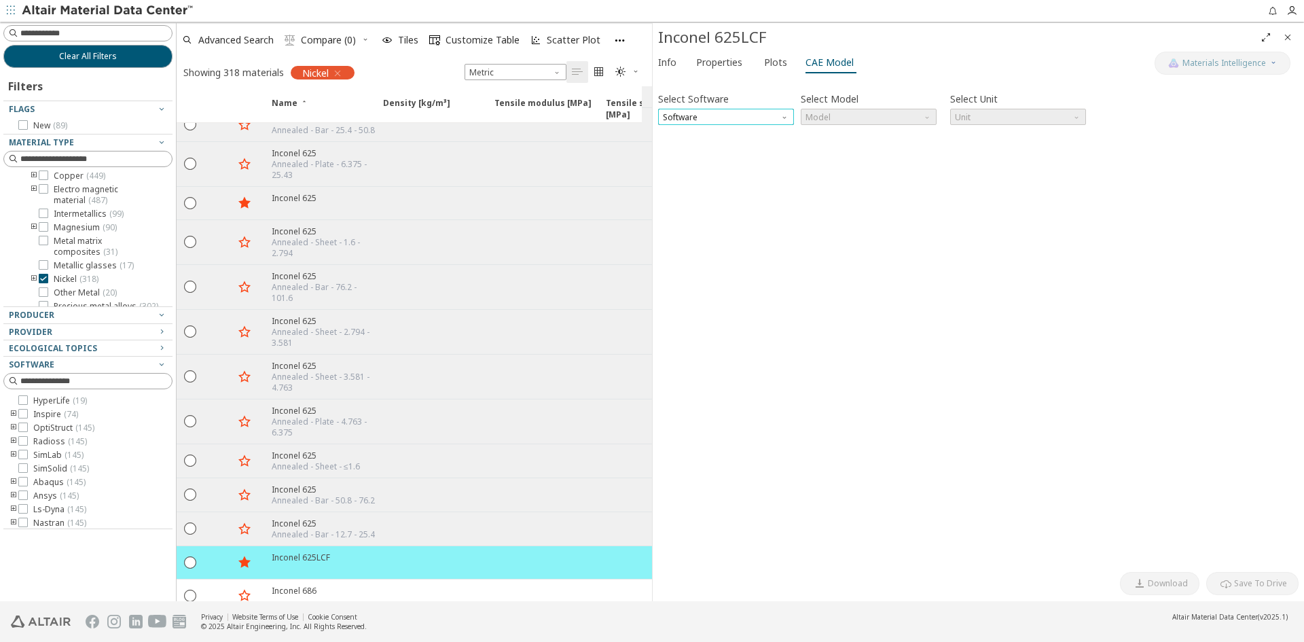
click at [764, 113] on span "Software" at bounding box center [726, 117] width 136 height 16
click at [722, 147] on span "OptiStruct" at bounding box center [726, 150] width 125 height 10
click at [883, 115] on span "Model" at bounding box center [869, 117] width 136 height 16
click at [867, 139] on button "Mat1" at bounding box center [869, 133] width 136 height 16
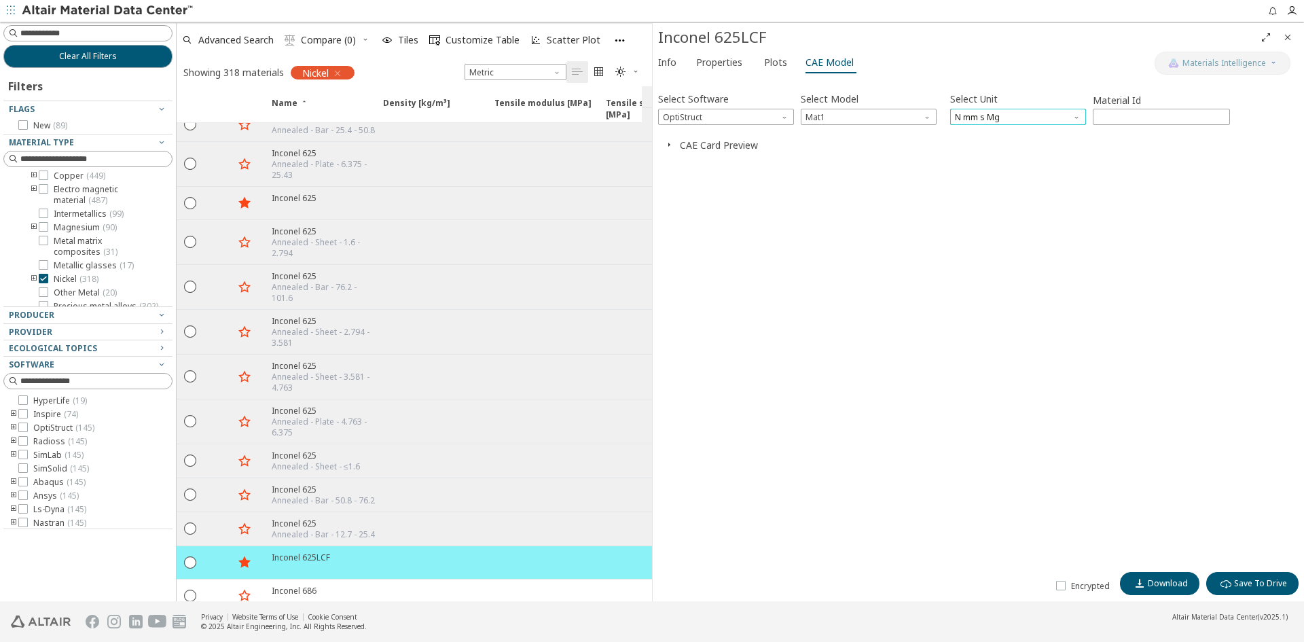
click at [1048, 115] on span "N mm s Mg" at bounding box center [1018, 117] width 136 height 16
click at [1203, 183] on div "Select Software OptiStruct Select Model Mat1 Select Unit N mm s Mg Material Id …" at bounding box center [978, 323] width 641 height 483
click at [675, 145] on span "button" at bounding box center [669, 145] width 16 height 13
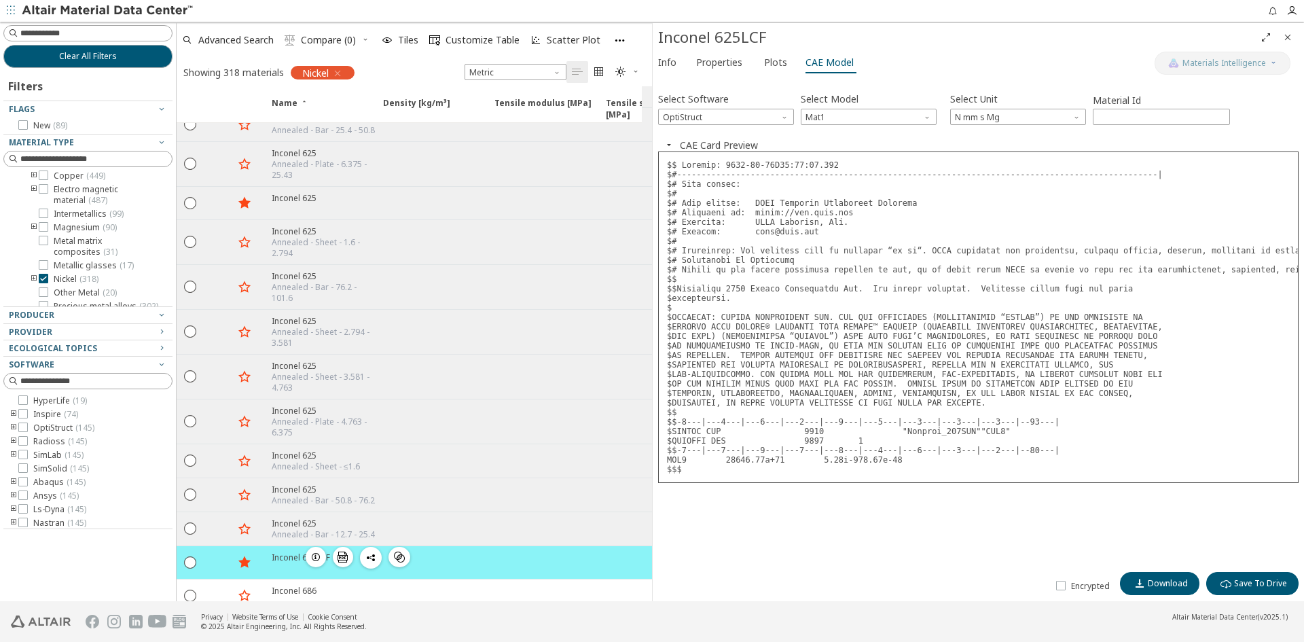
click at [313, 554] on icon "button" at bounding box center [315, 557] width 11 height 11
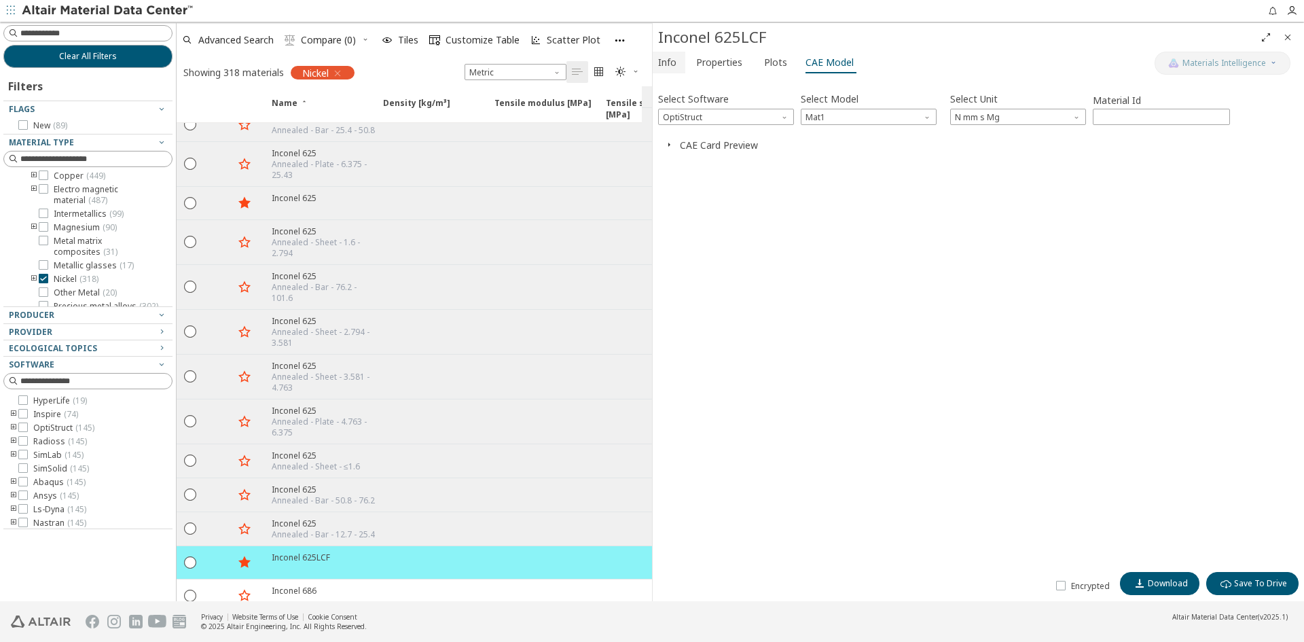
click at [678, 64] on button "Info" at bounding box center [669, 63] width 33 height 22
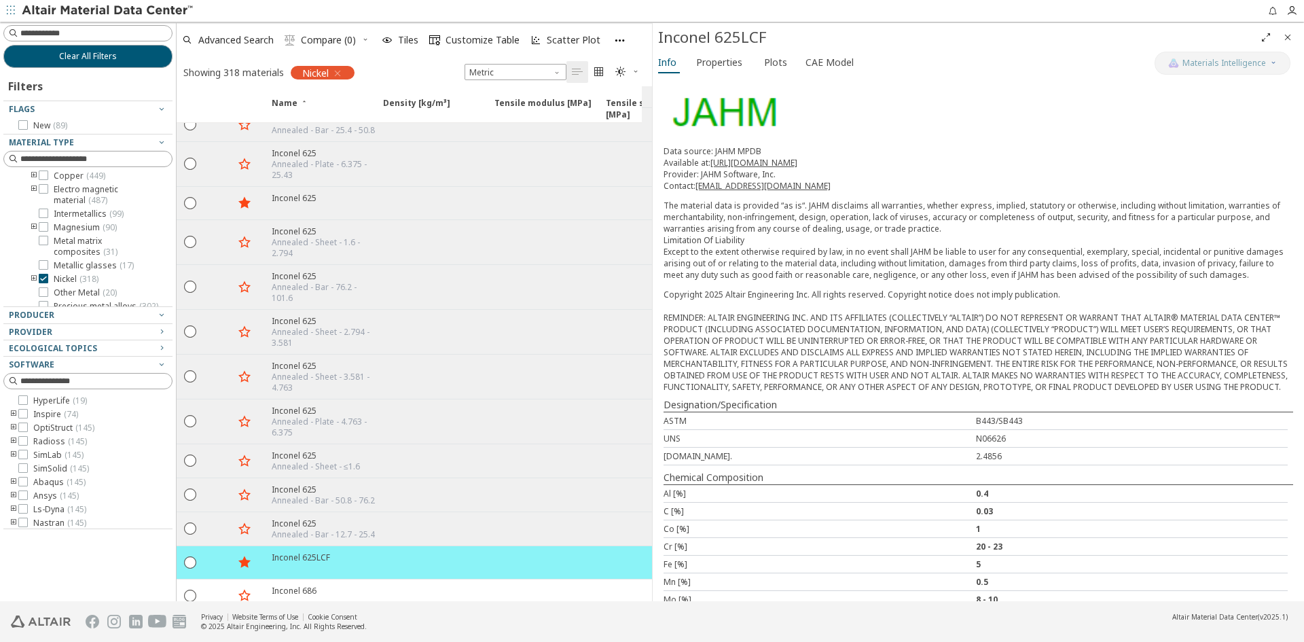
scroll to position [253, 0]
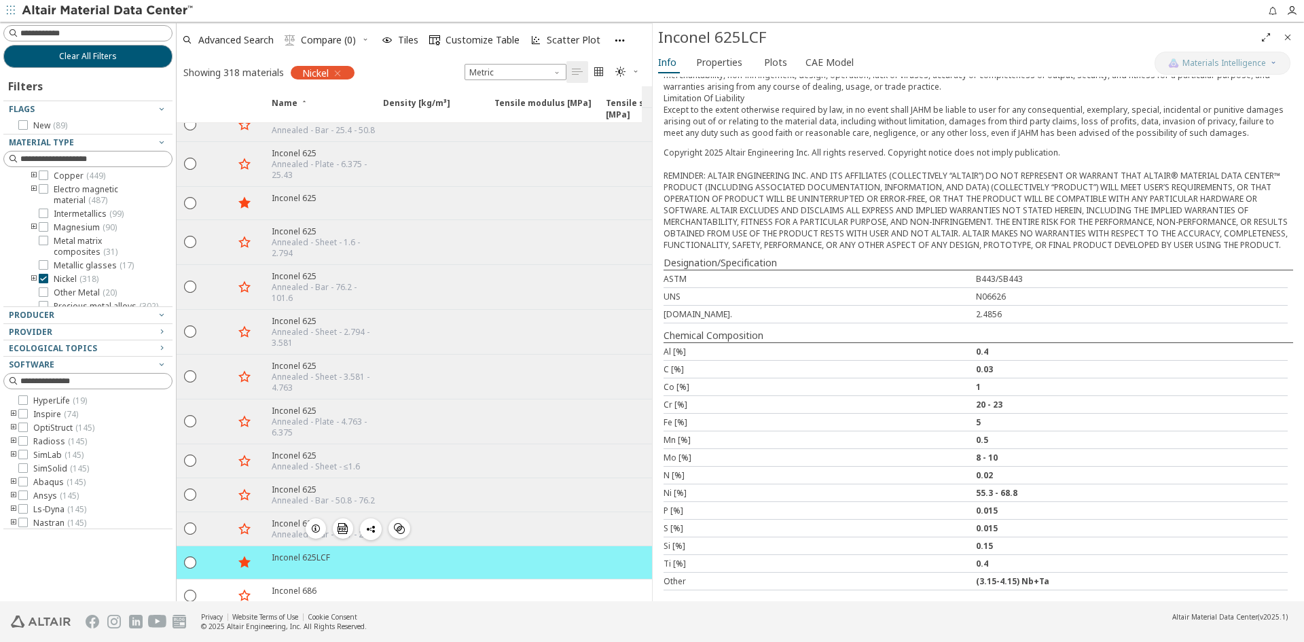
click at [487, 535] on div at bounding box center [541, 528] width 111 height 33
click at [319, 529] on icon "button" at bounding box center [315, 528] width 11 height 11
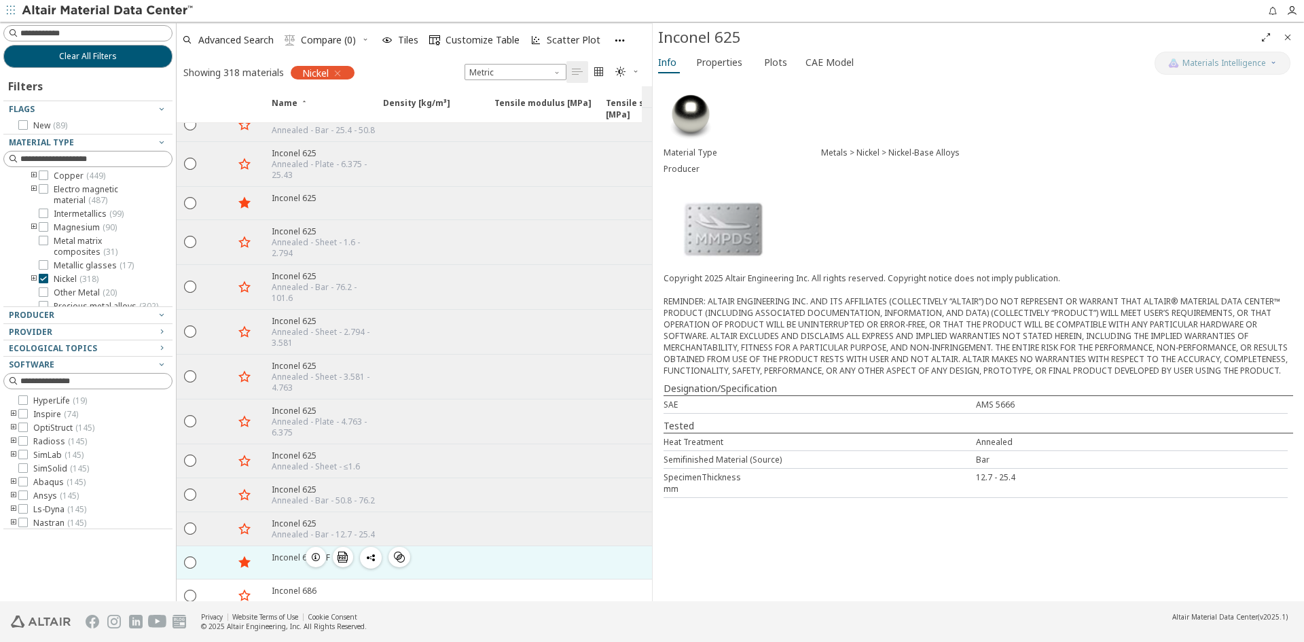
click at [279, 554] on div "Inconel 625LCF" at bounding box center [301, 558] width 58 height 12
click at [310, 558] on icon "button" at bounding box center [315, 557] width 11 height 11
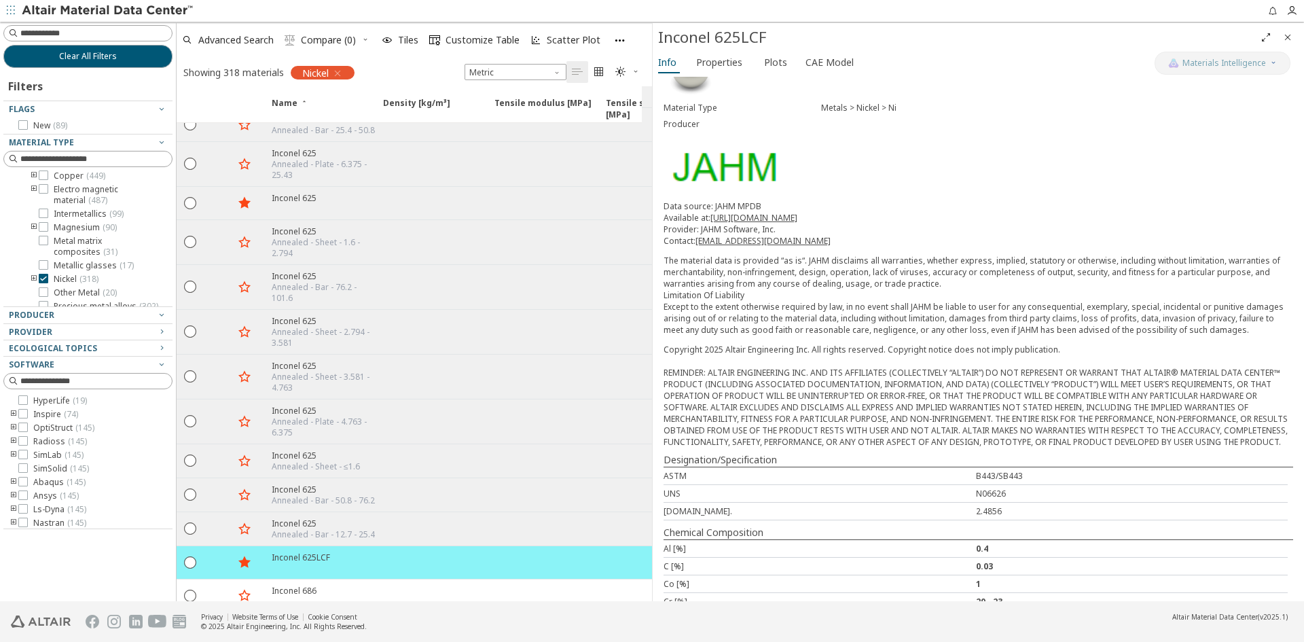
scroll to position [253, 0]
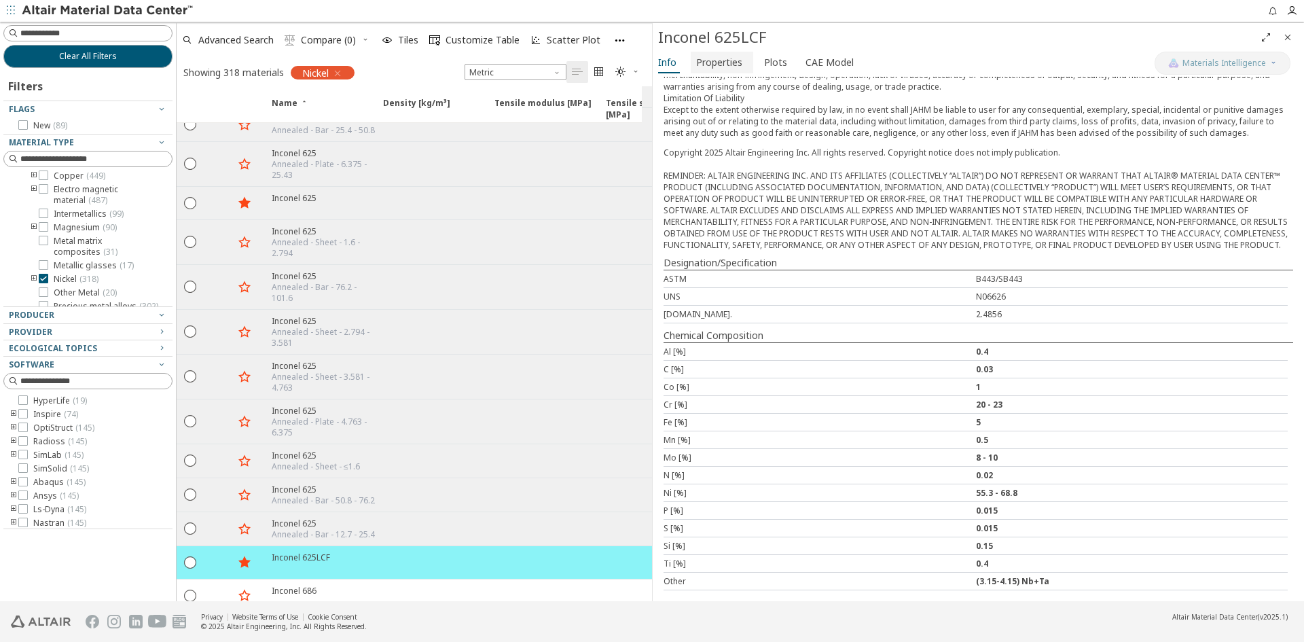
click at [734, 69] on span "Properties" at bounding box center [719, 63] width 46 height 22
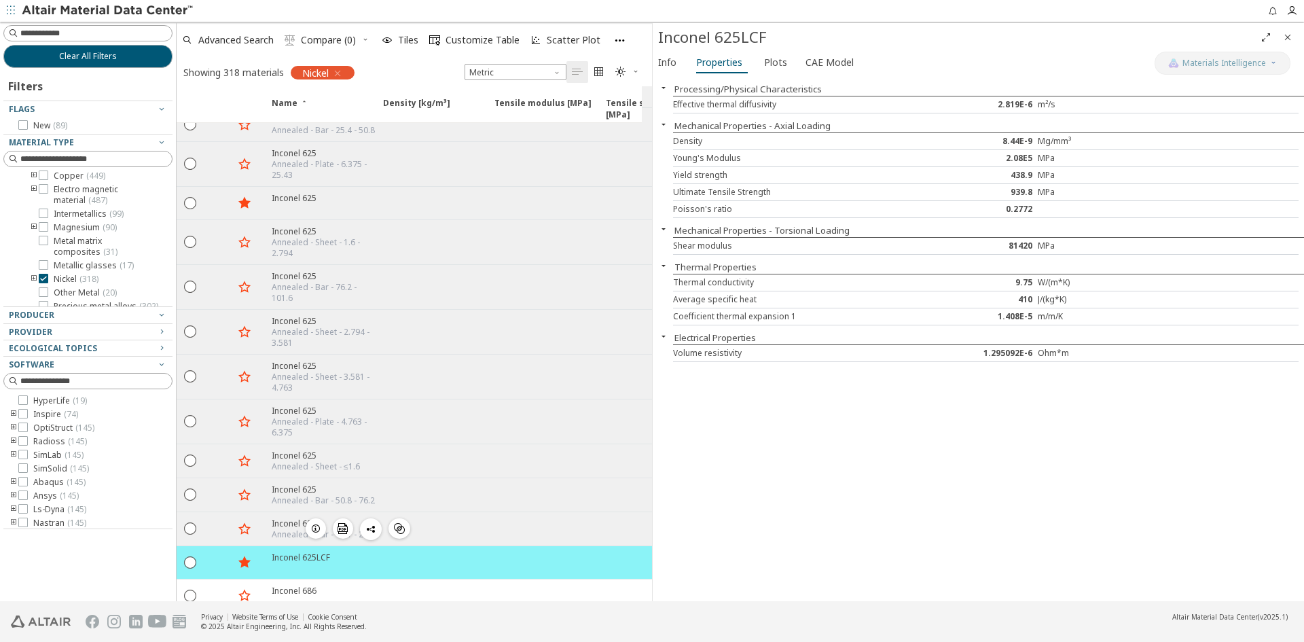
click at [284, 531] on div "Annealed - Bar - 12.7 - 25.4" at bounding box center [323, 534] width 103 height 11
click at [287, 521] on div "Inconel 625" at bounding box center [323, 524] width 103 height 12
click at [287, 520] on div "Inconel 625" at bounding box center [323, 524] width 103 height 12
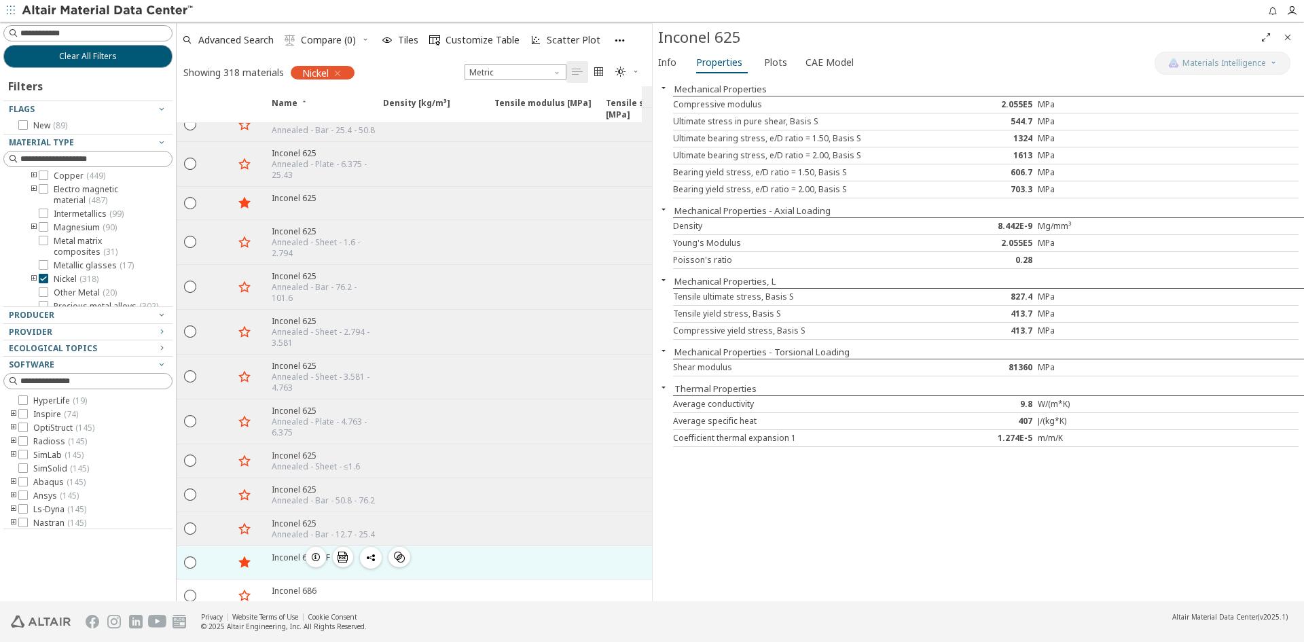
click at [283, 555] on div "Inconel 625LCF" at bounding box center [301, 558] width 58 height 12
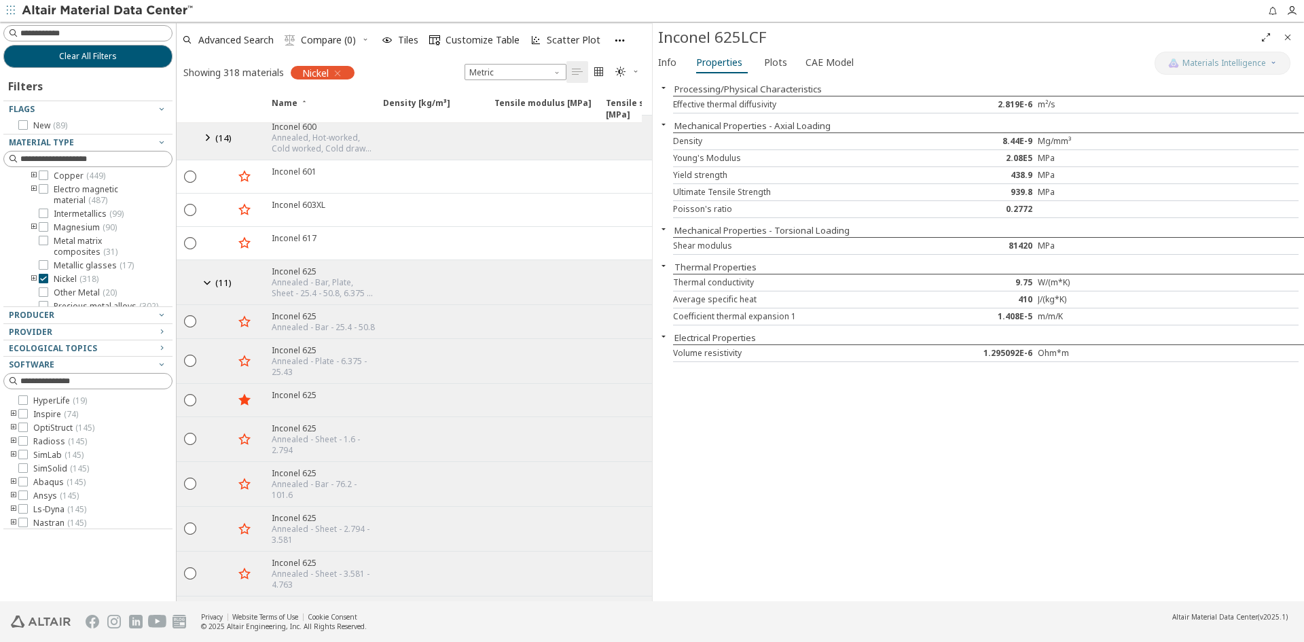
scroll to position [3067, 0]
click at [280, 448] on div "Annealed - Sheet - 1.6 - 2.794" at bounding box center [323, 452] width 103 height 22
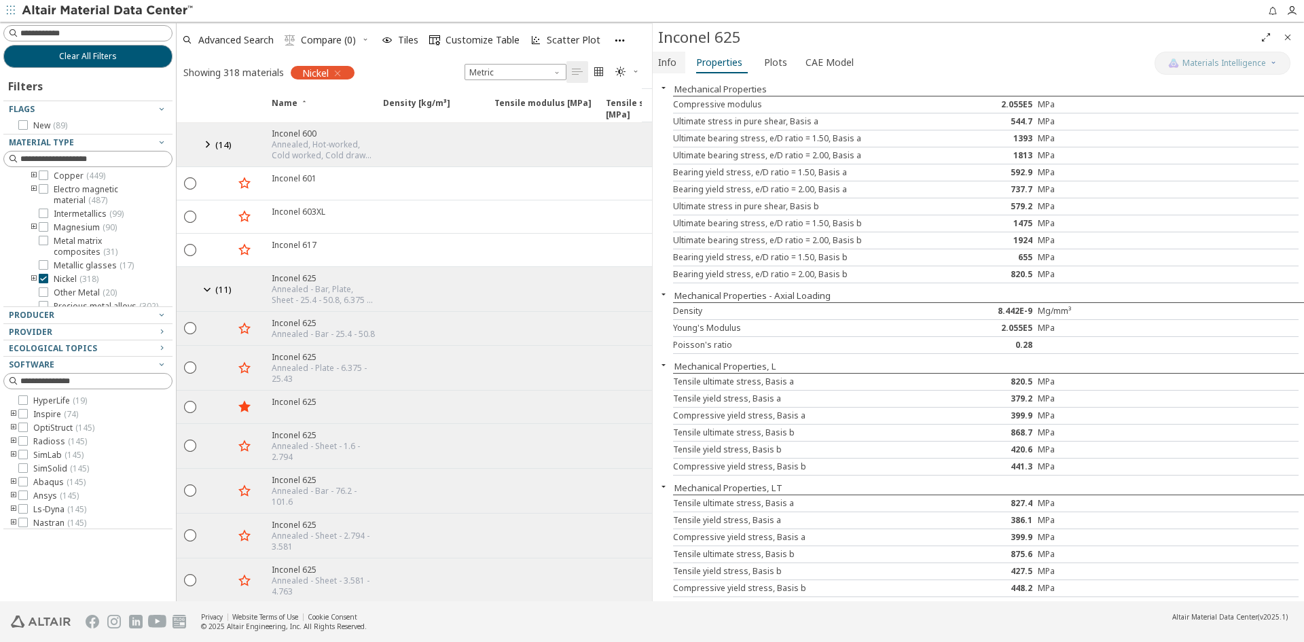
click at [671, 61] on span "Info" at bounding box center [667, 63] width 18 height 22
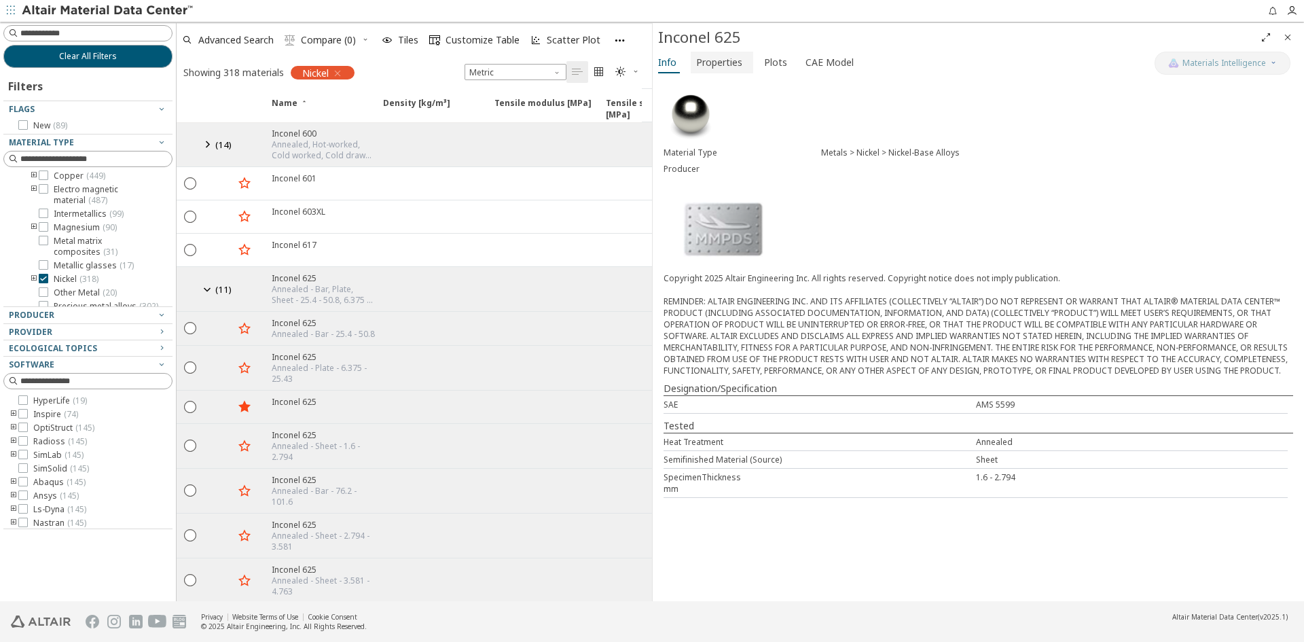
click at [711, 61] on span "Properties" at bounding box center [719, 63] width 46 height 22
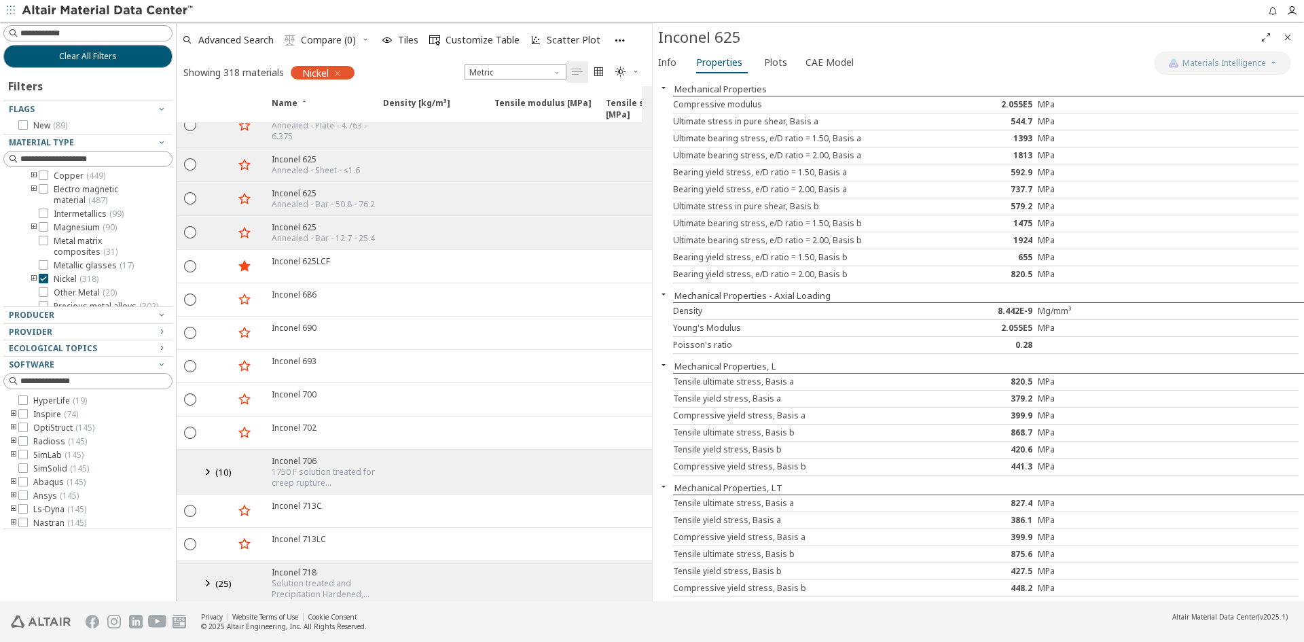
scroll to position [3611, 0]
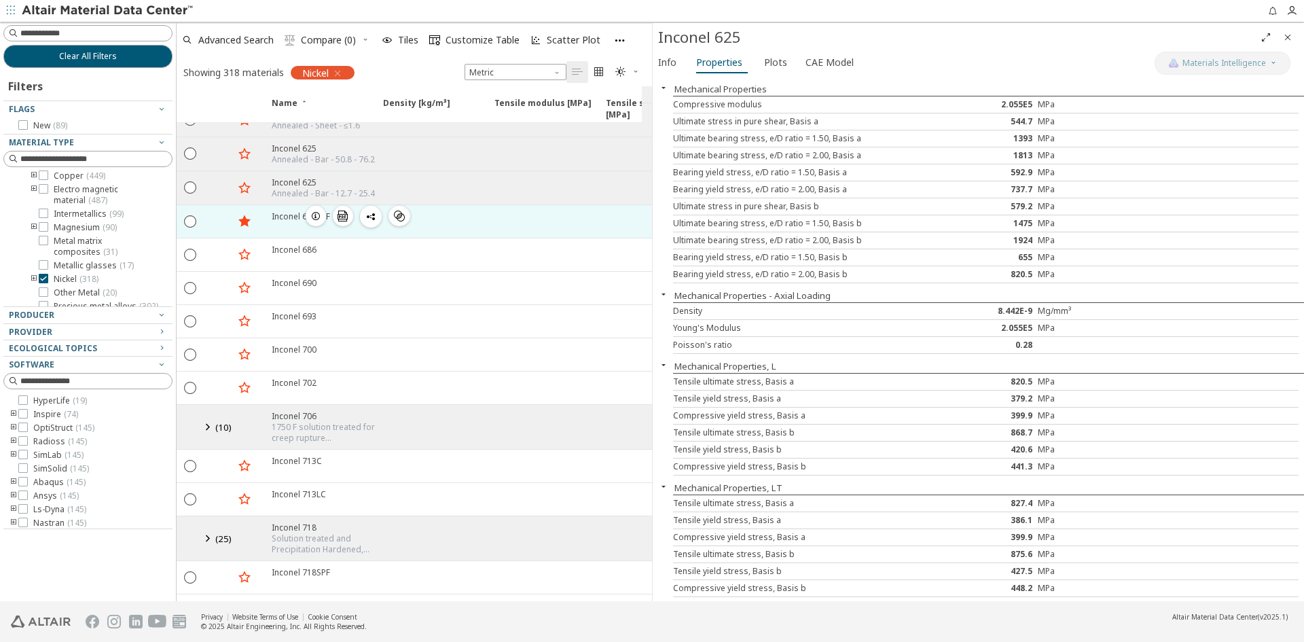
click at [285, 215] on div "Inconel 625LCF" at bounding box center [301, 217] width 58 height 12
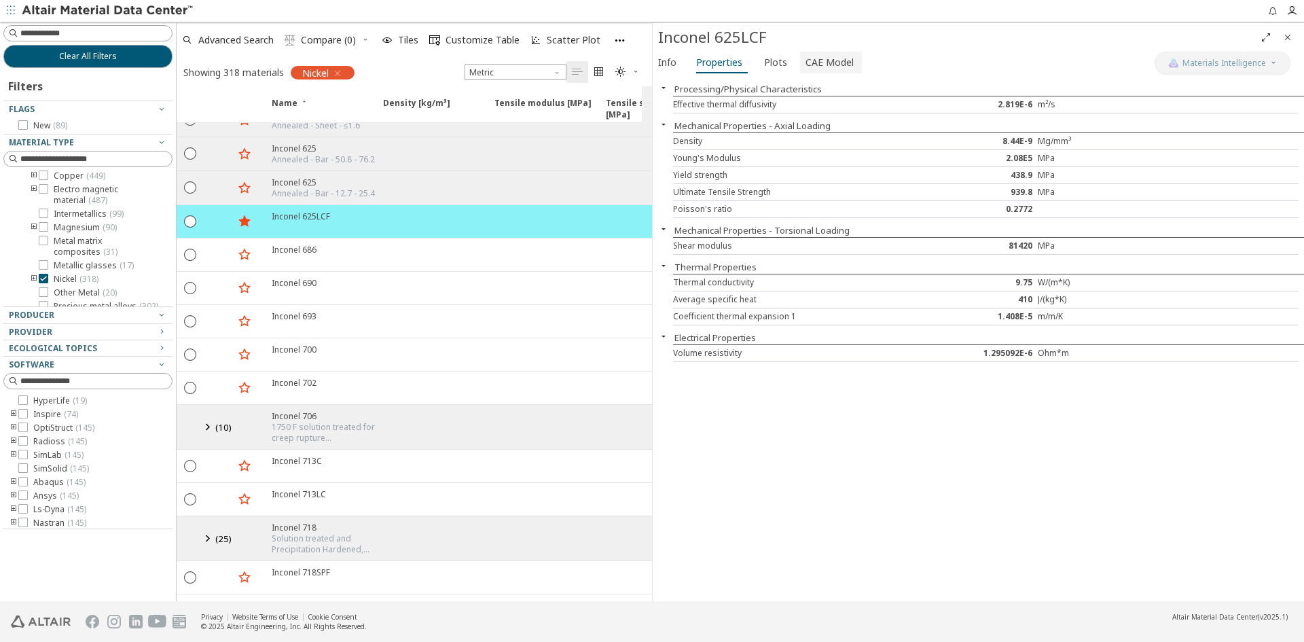
drag, startPoint x: 819, startPoint y: 56, endPoint x: 823, endPoint y: 63, distance: 7.3
click at [819, 57] on span "CAE Model" at bounding box center [830, 63] width 48 height 22
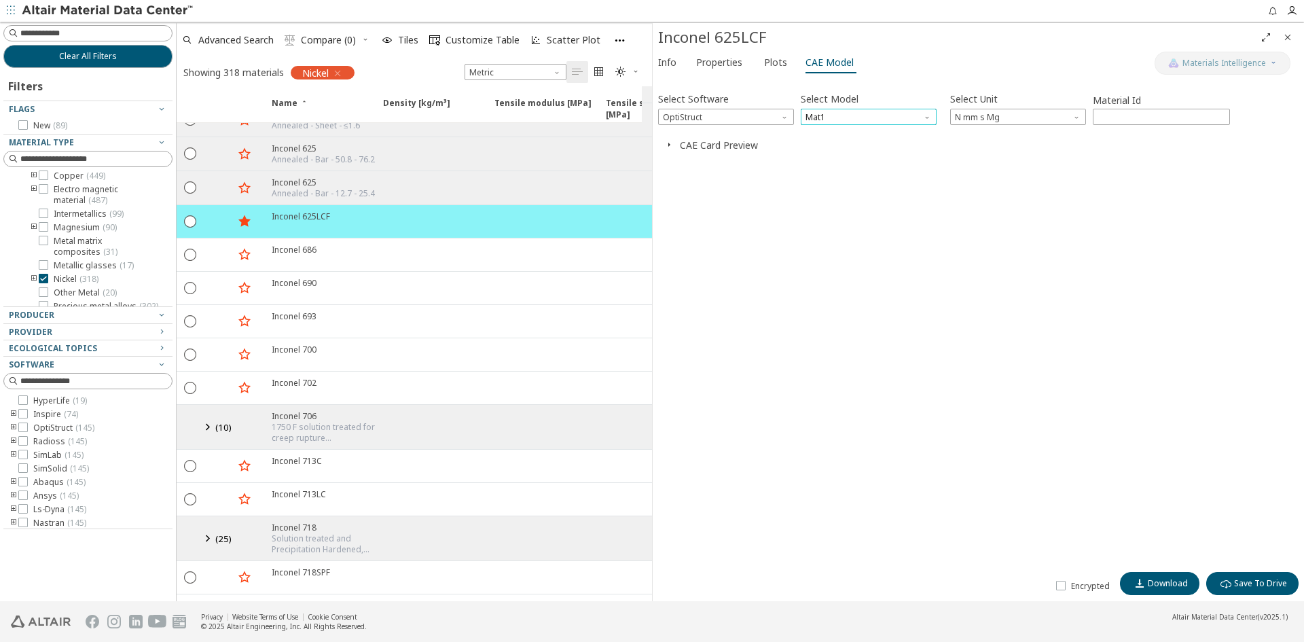
click at [882, 121] on span "Mat1" at bounding box center [869, 117] width 136 height 16
click at [1050, 205] on div "Select Software OptiStruct Select Model Mat1 Select Unit N mm s Mg Material Id …" at bounding box center [978, 323] width 641 height 483
click at [1145, 583] on icon "button" at bounding box center [1140, 583] width 11 height 11
